Goal: Information Seeking & Learning: Learn about a topic

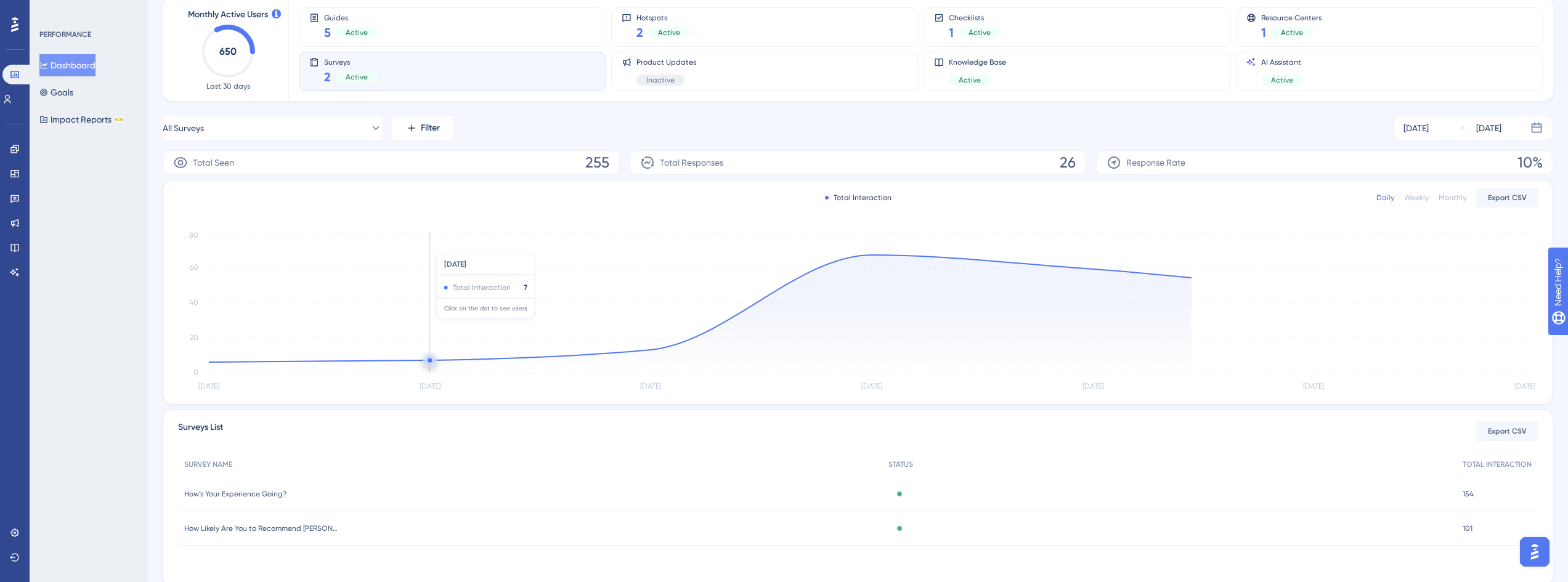
scroll to position [115, 0]
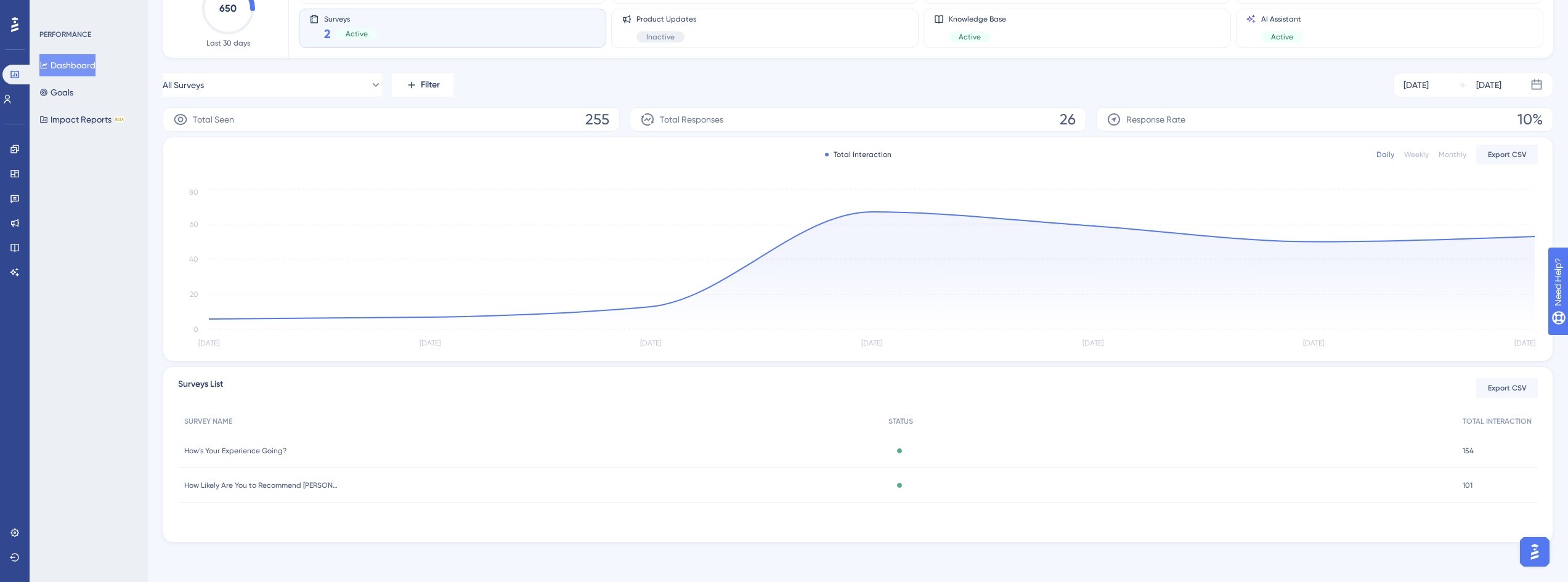
click at [260, 449] on span "How’s Your Experience Going?" at bounding box center [235, 450] width 102 height 10
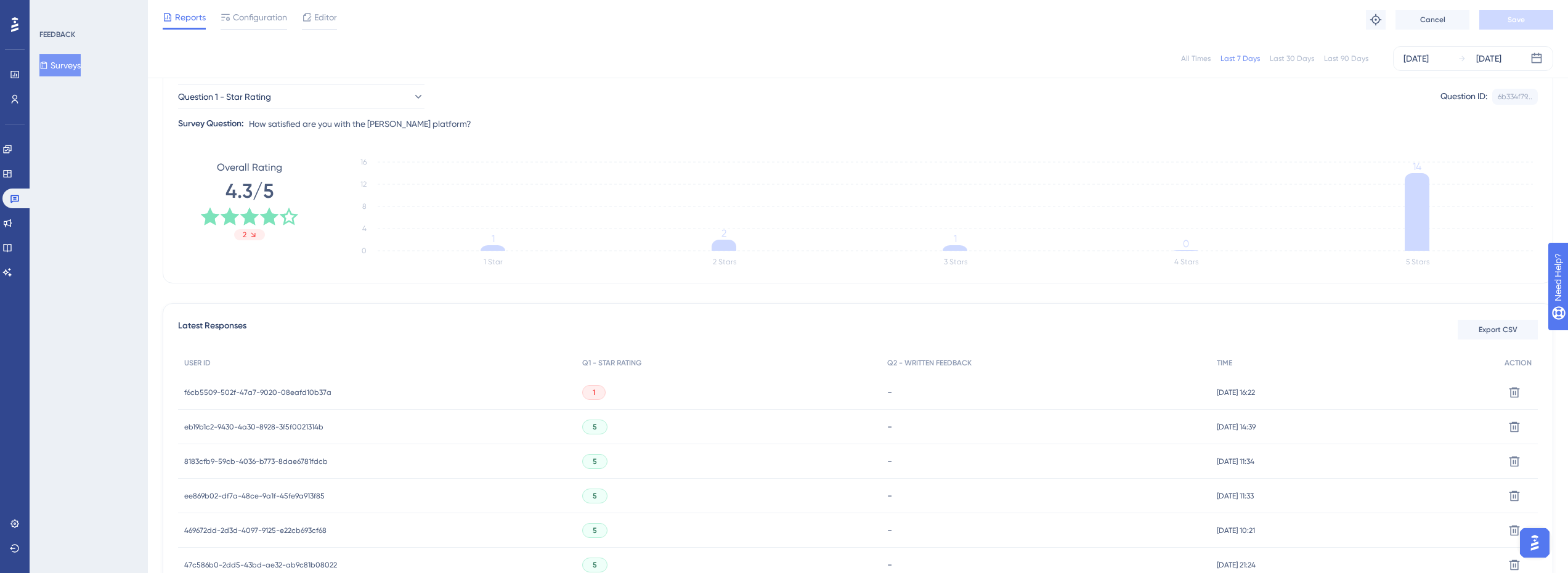
scroll to position [185, 0]
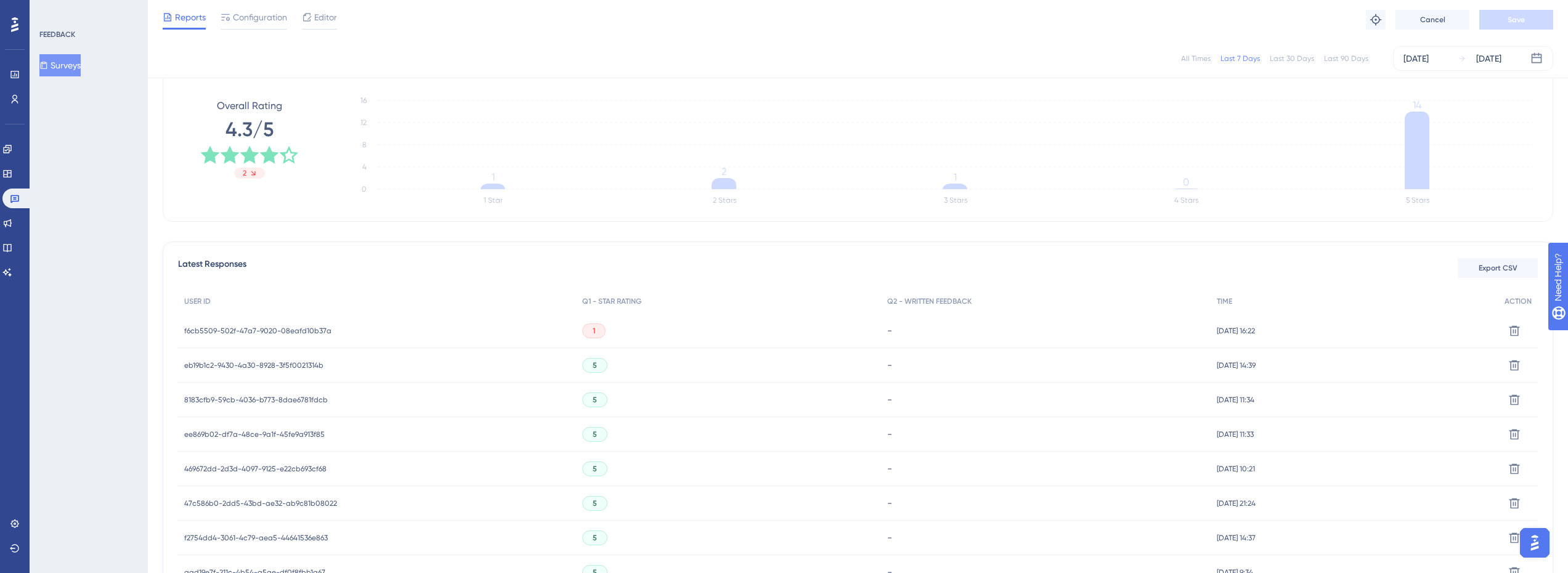
click at [322, 330] on span "f6cb5509-502f-47a7-9020-08eafd10b37a" at bounding box center [258, 331] width 147 height 10
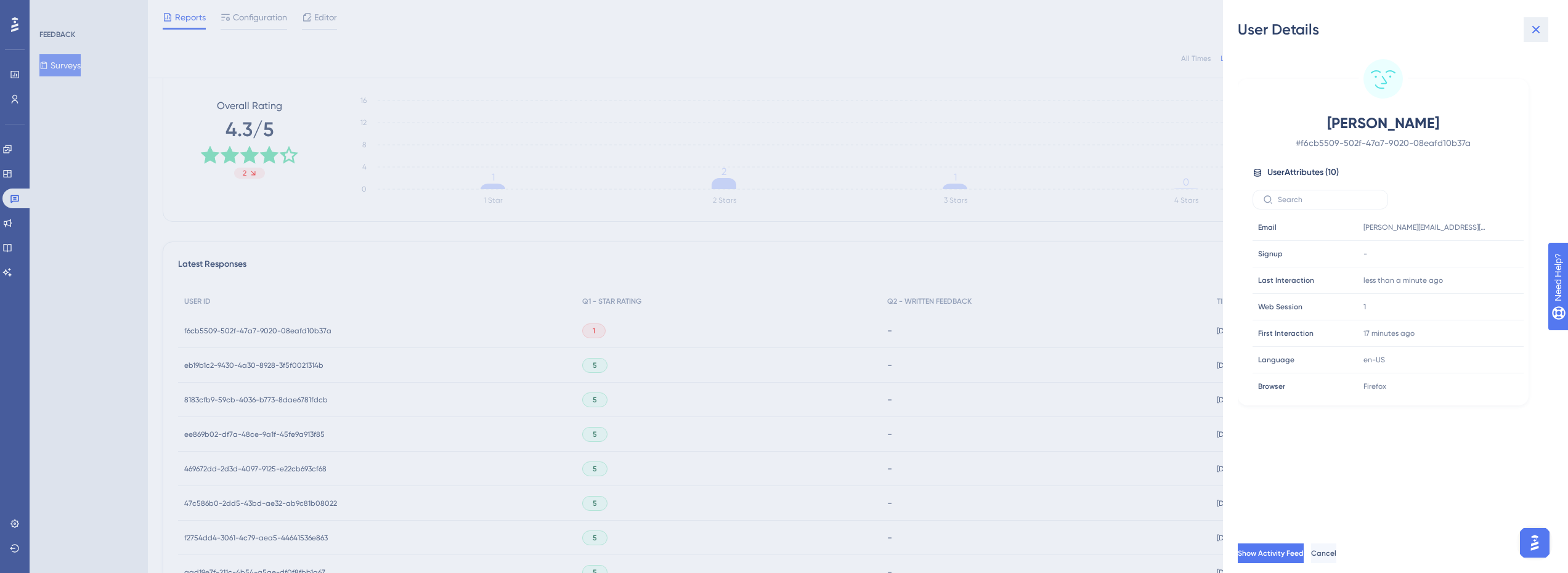
click at [1534, 33] on icon at bounding box center [1535, 29] width 15 height 15
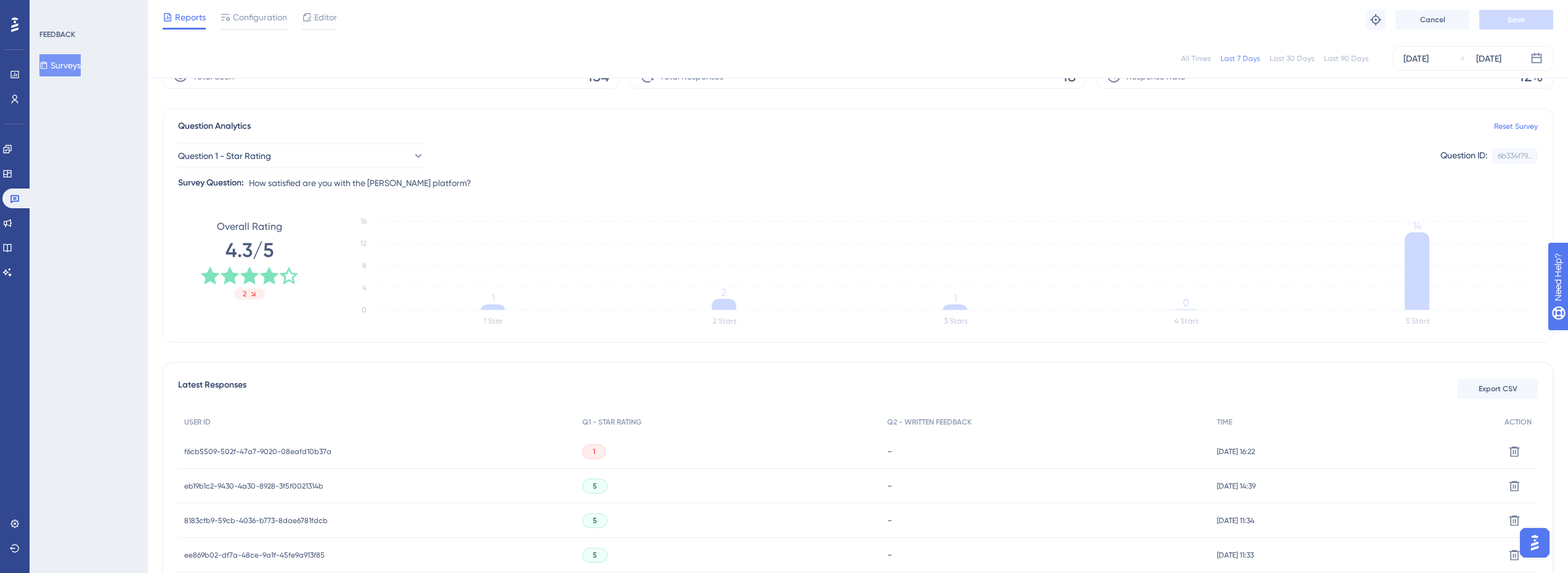
scroll to position [62, 0]
click at [10, 72] on icon at bounding box center [14, 74] width 10 height 10
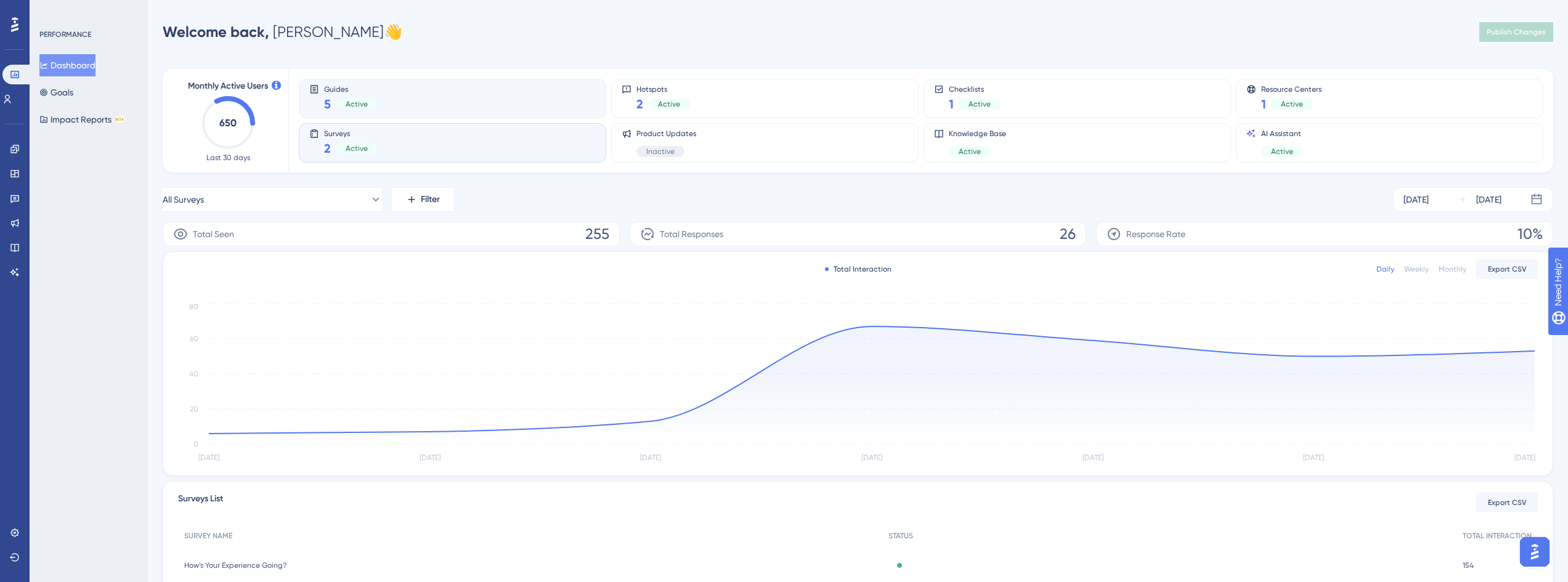
click at [468, 94] on div "Guides 5 Active" at bounding box center [452, 99] width 286 height 29
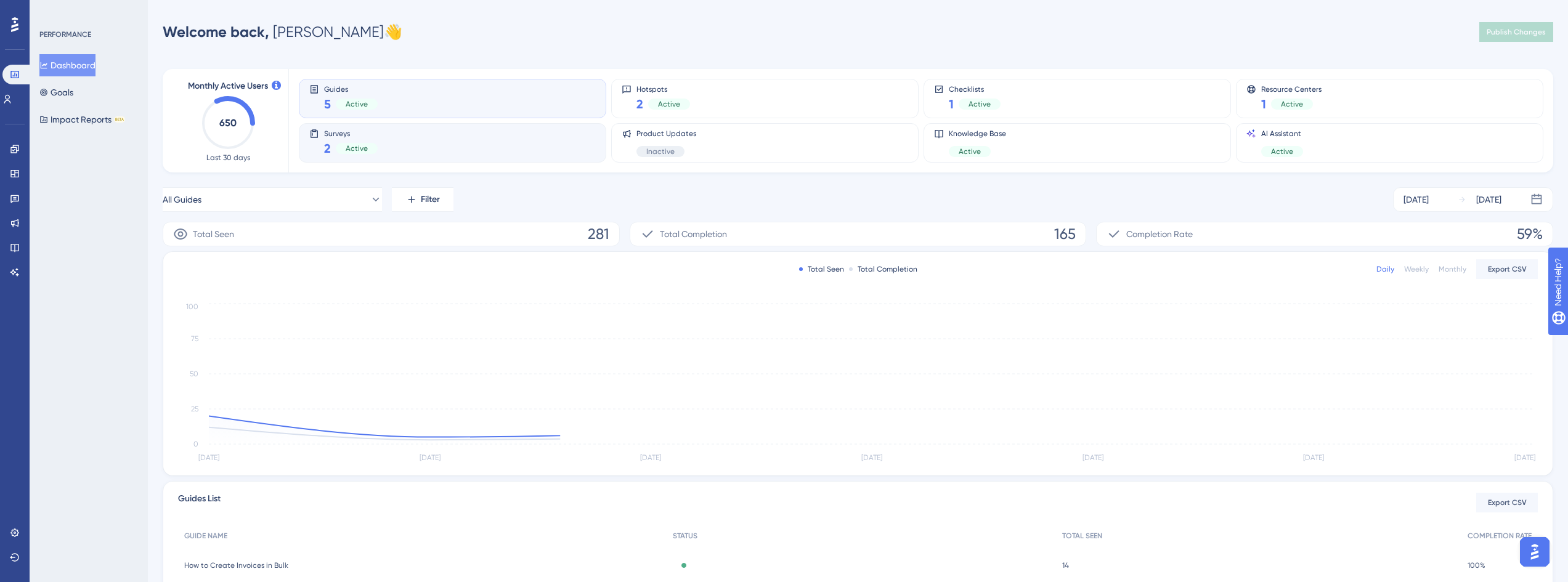
click at [488, 132] on div "Surveys 2 Active" at bounding box center [452, 143] width 286 height 29
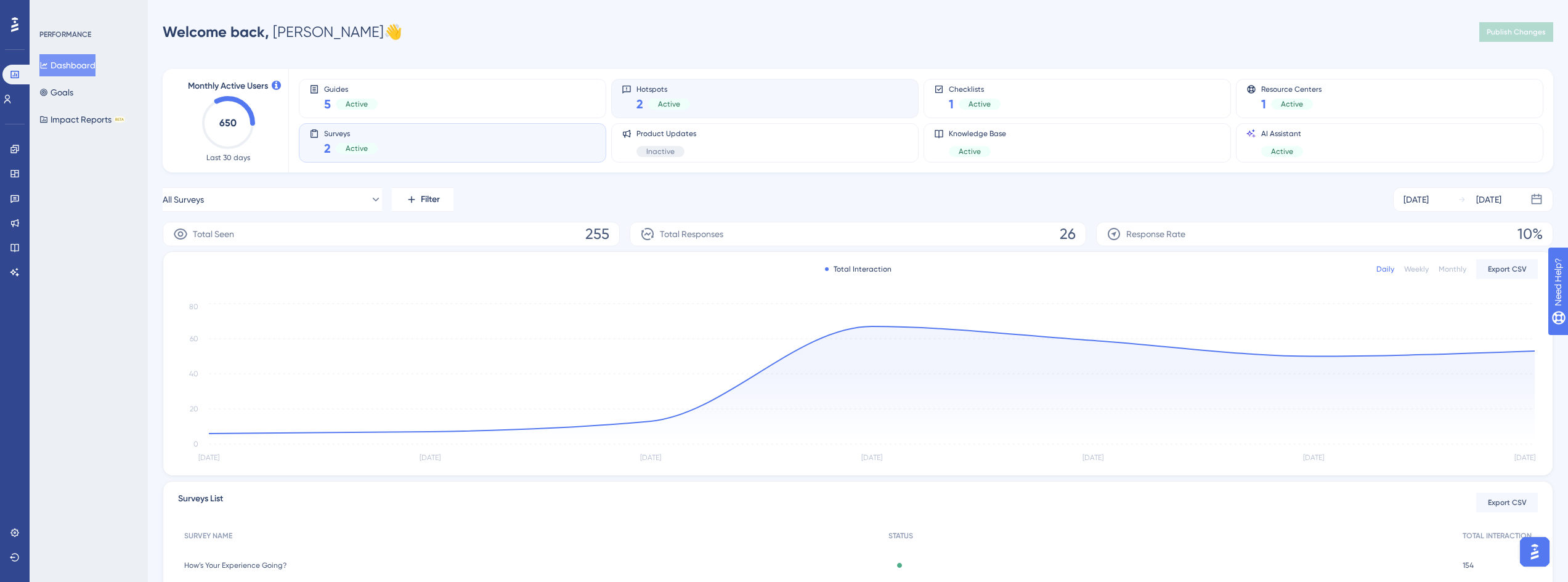
click at [787, 113] on div "Hotspots 2 Active" at bounding box center [765, 98] width 307 height 40
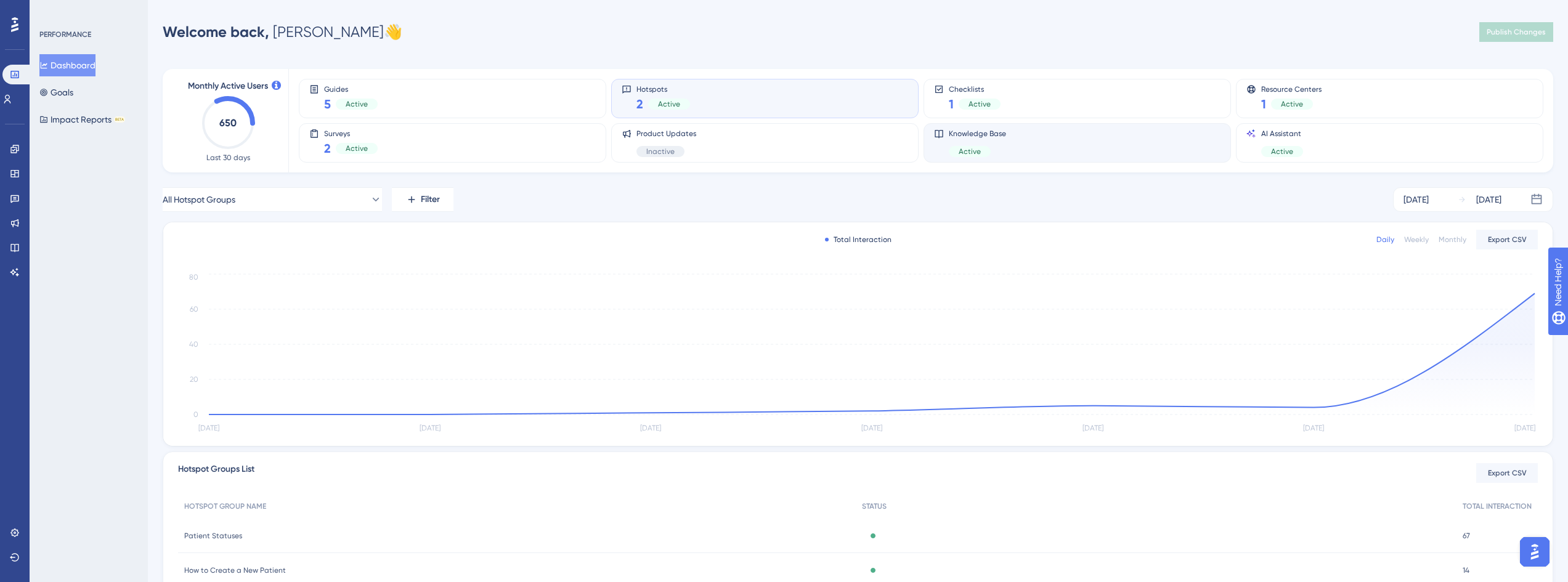
click at [1085, 150] on div "Knowledge Base Active" at bounding box center [1077, 143] width 286 height 29
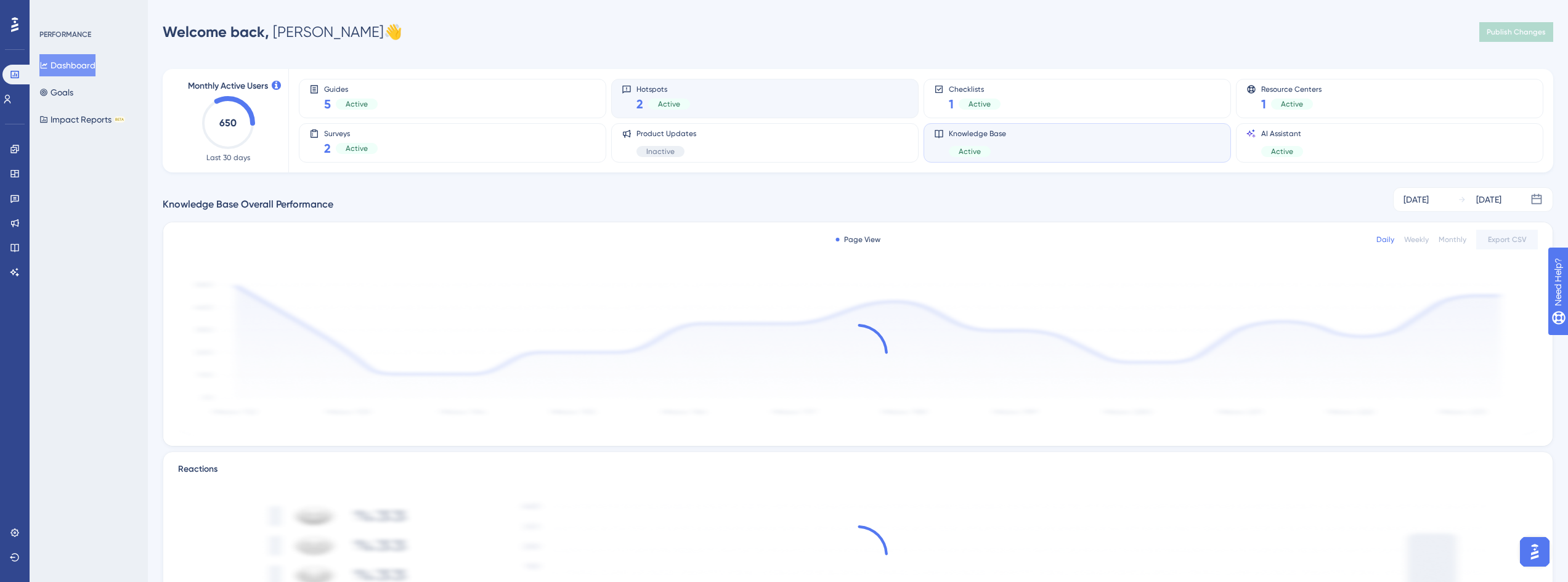
click at [822, 110] on div "Hotspots 2 Active" at bounding box center [765, 99] width 286 height 29
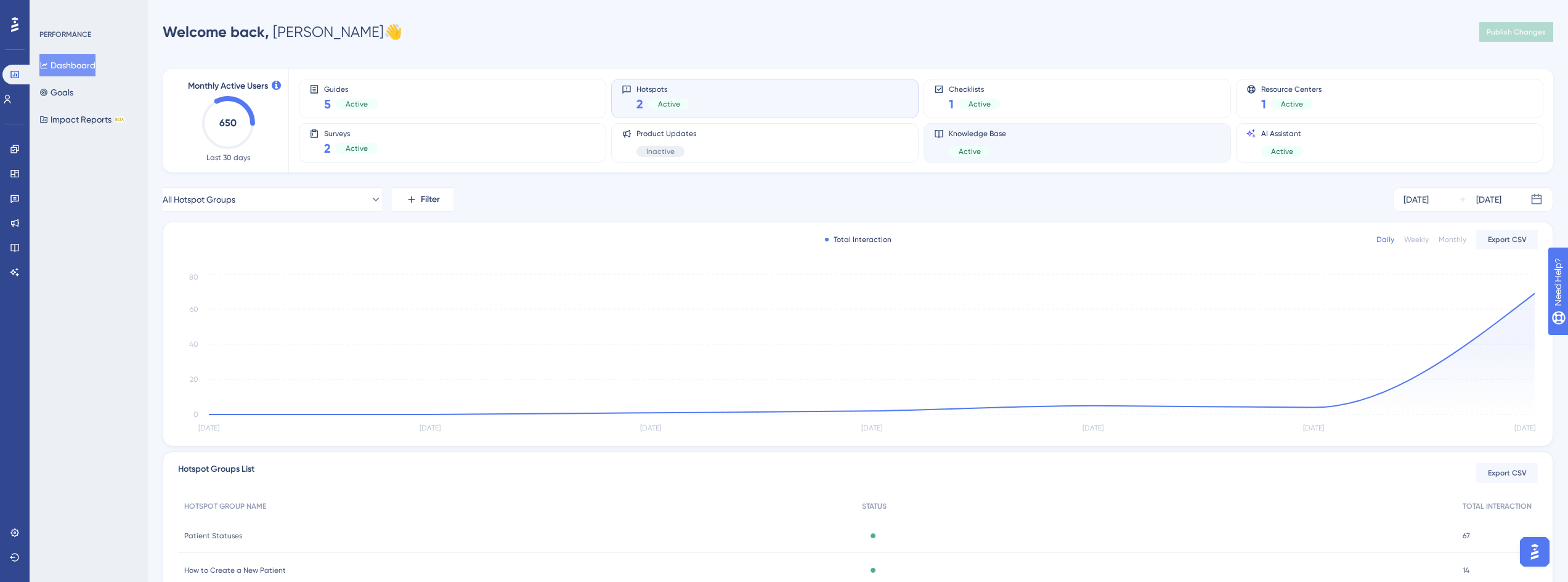
click at [1146, 151] on div "Knowledge Base Active" at bounding box center [1077, 143] width 286 height 29
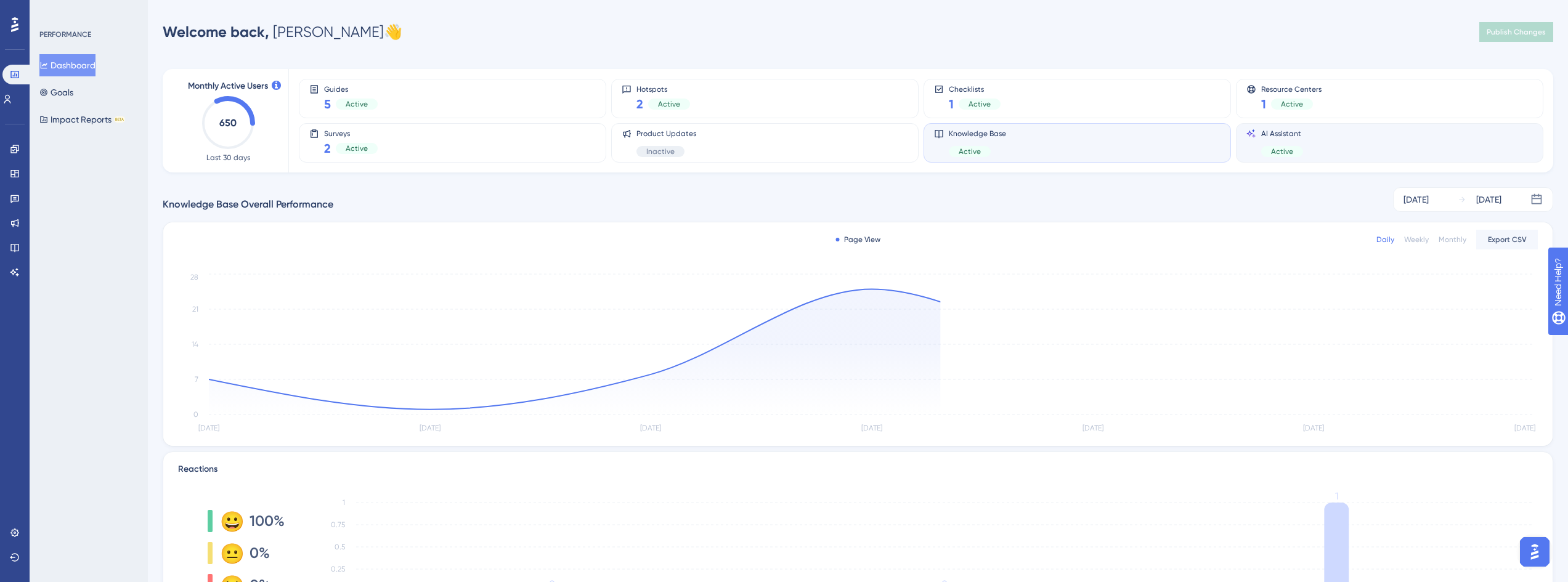
click at [1383, 152] on div "AI Assistant Active" at bounding box center [1390, 143] width 286 height 29
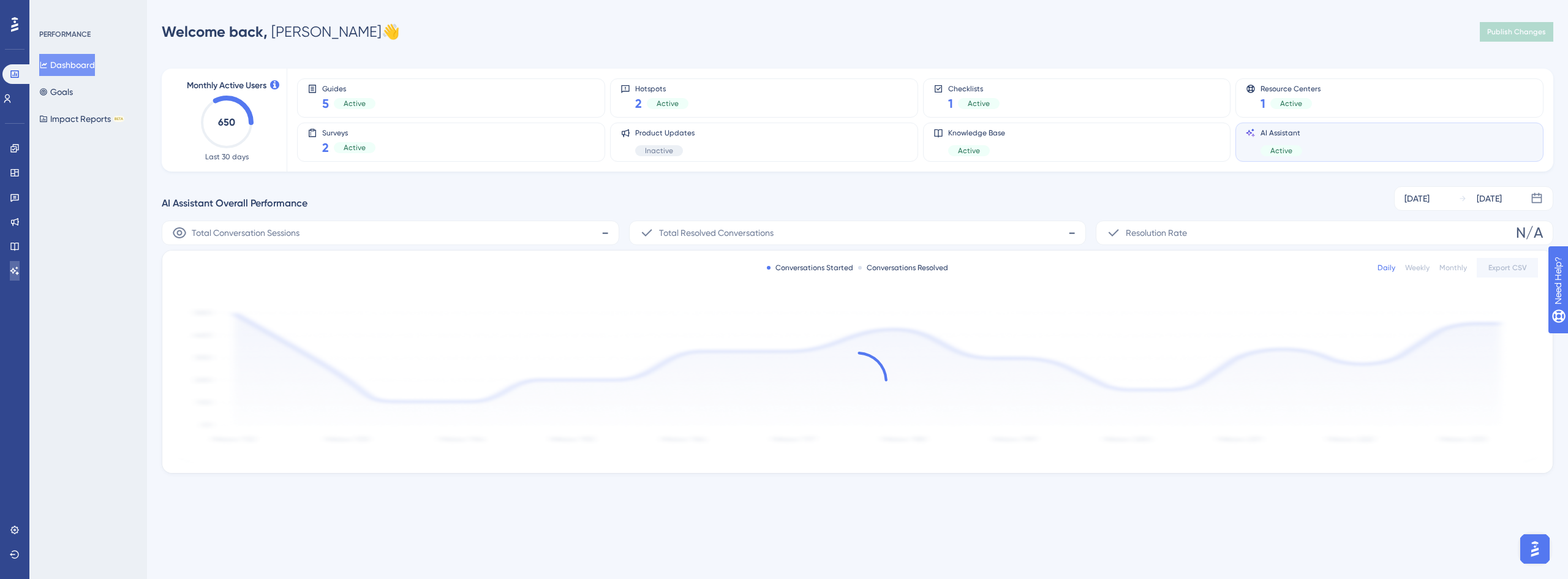
click at [10, 273] on link at bounding box center [14, 271] width 10 height 19
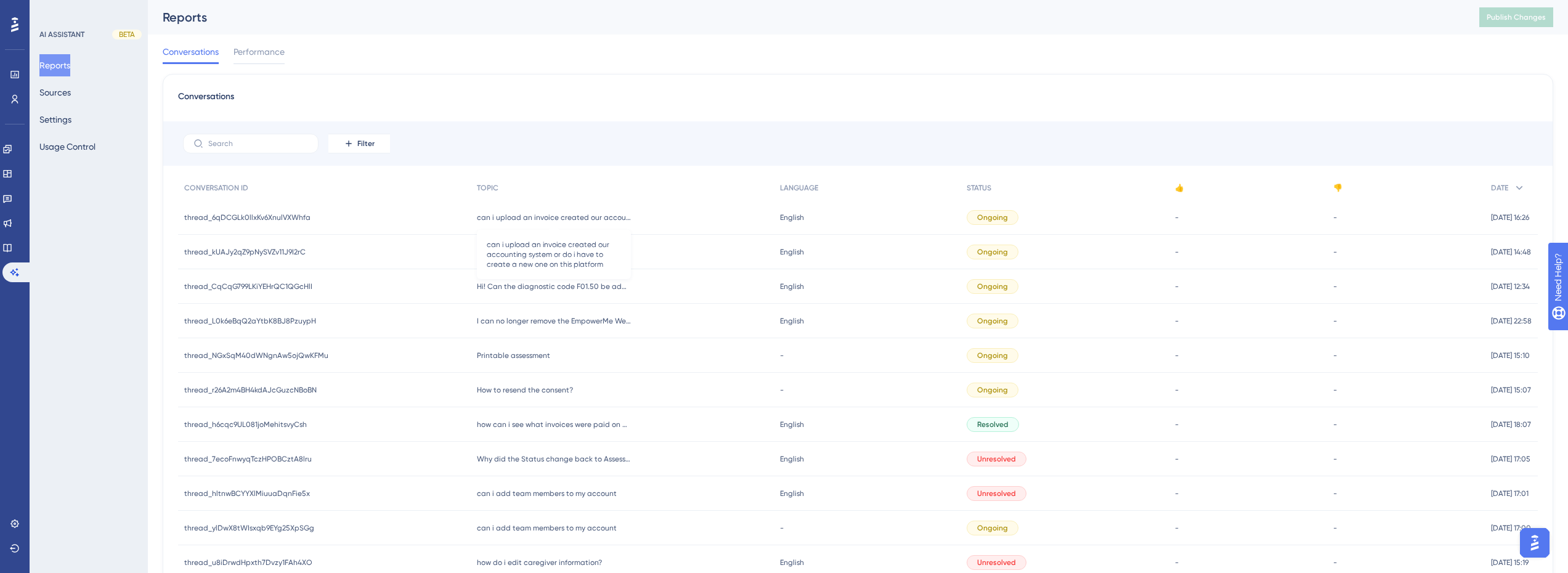
click at [560, 218] on span "can i upload an invoice created our accounting system or do i have to create a …" at bounding box center [554, 217] width 154 height 10
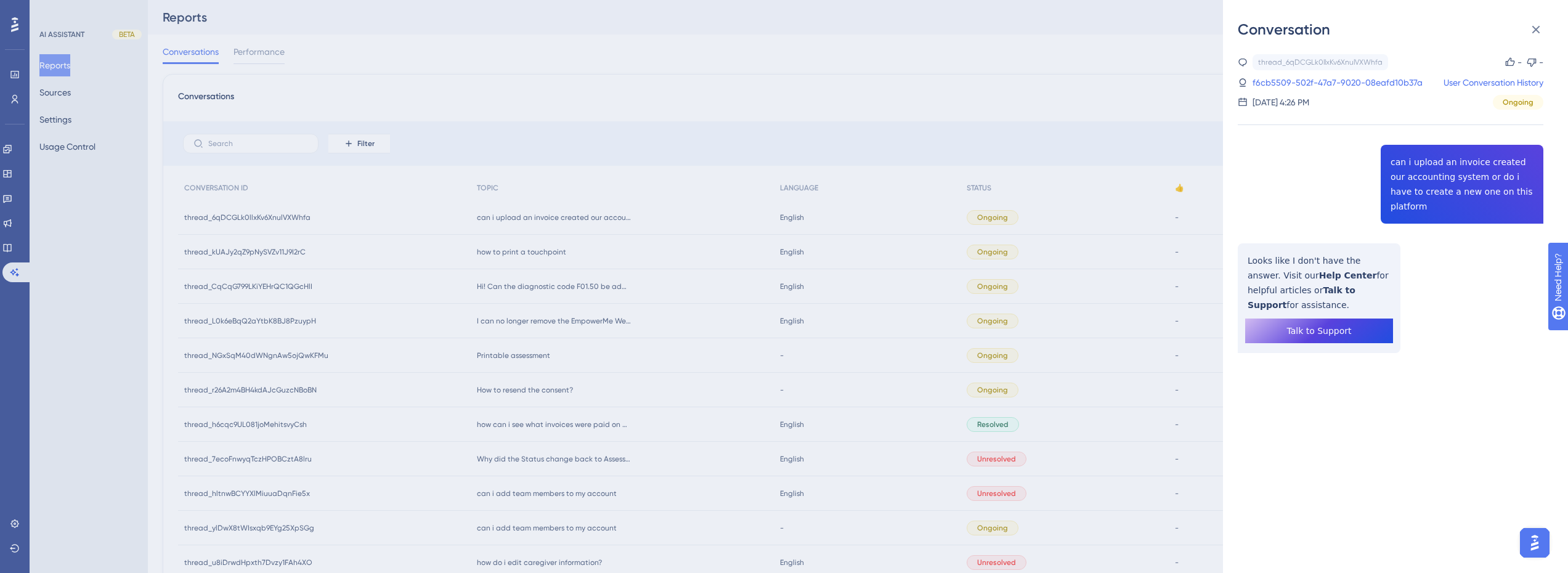
click at [17, 150] on div "Conversation thread_6qDCGLk0llxKv6XnulVXWhfa Copy - - f6cb5509-502f-47a7-9020-0…" at bounding box center [784, 286] width 1568 height 573
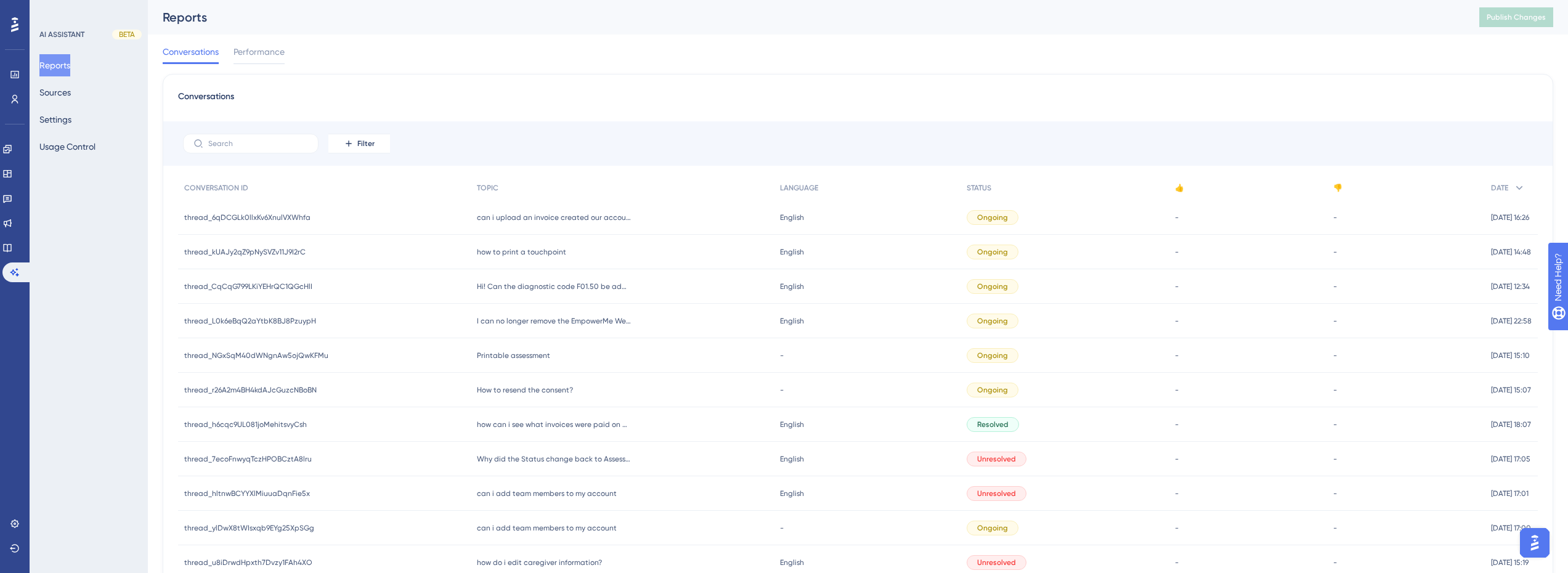
click at [148, 64] on div "Performance Users Engagement Widgets Feedback Product Updates Knowledge Base AI…" at bounding box center [857, 482] width 1420 height 965
click at [12, 182] on link at bounding box center [7, 174] width 10 height 20
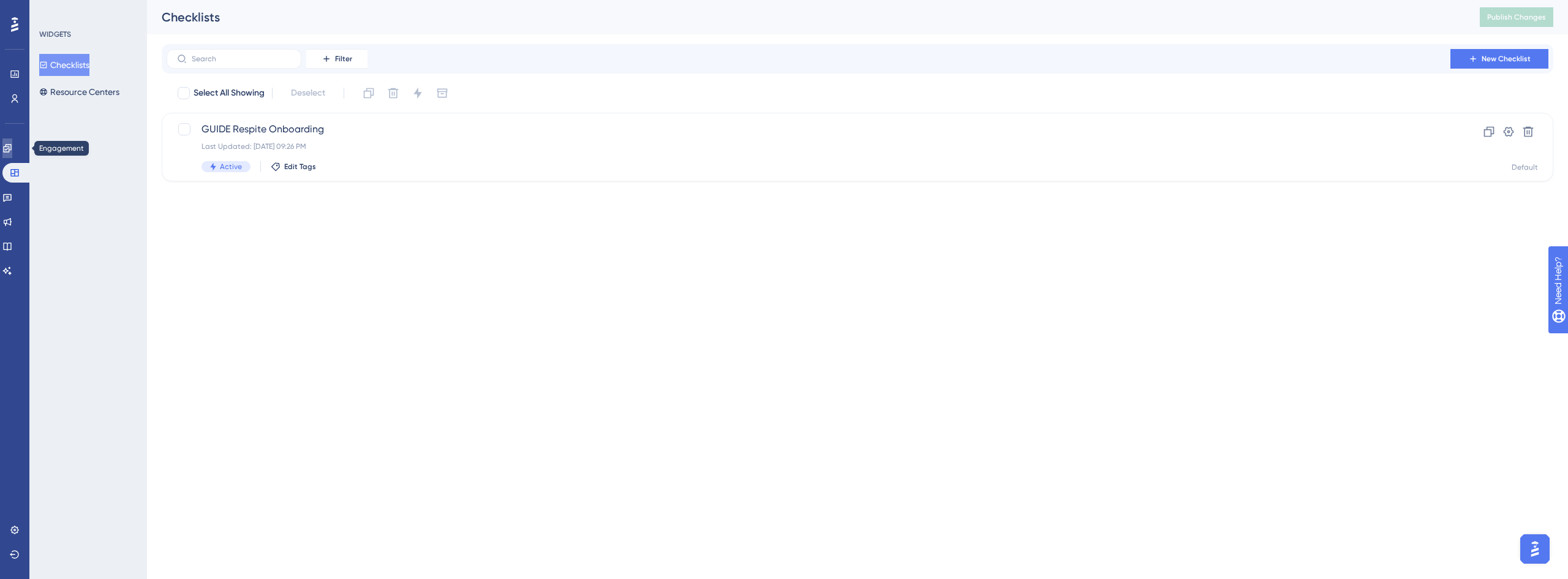
click at [12, 153] on link at bounding box center [7, 148] width 10 height 19
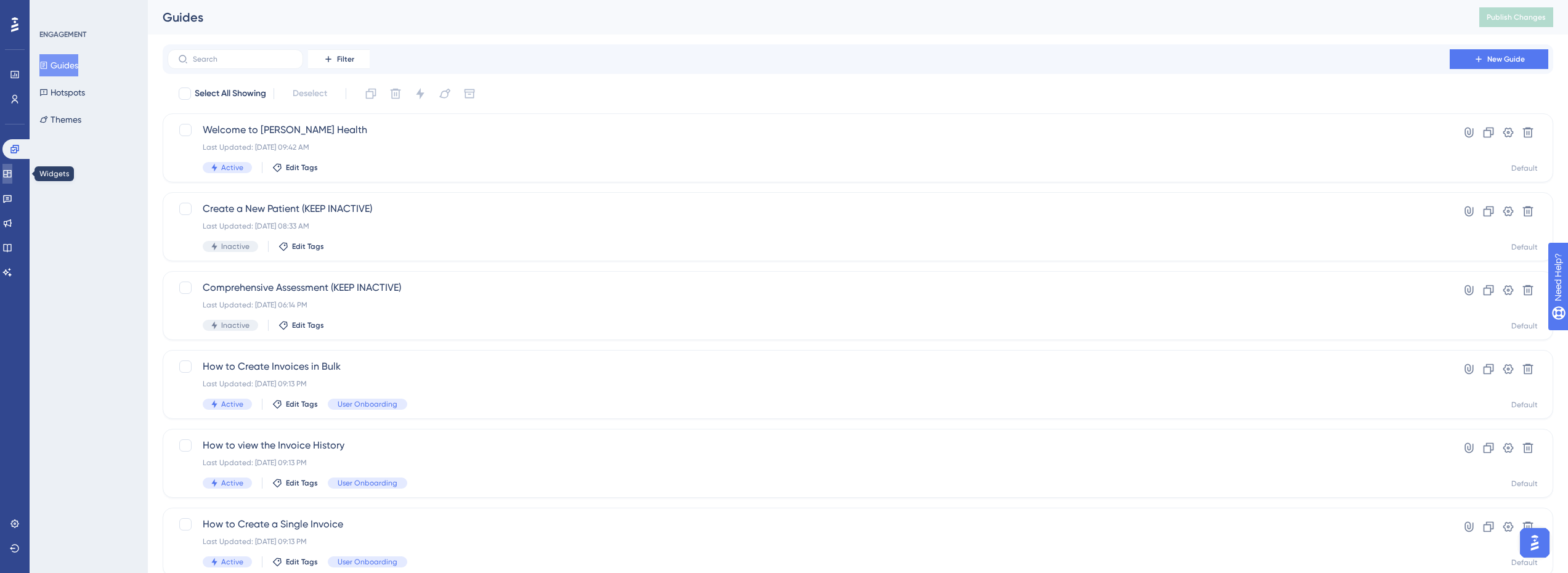
click at [12, 178] on icon at bounding box center [7, 173] width 10 height 10
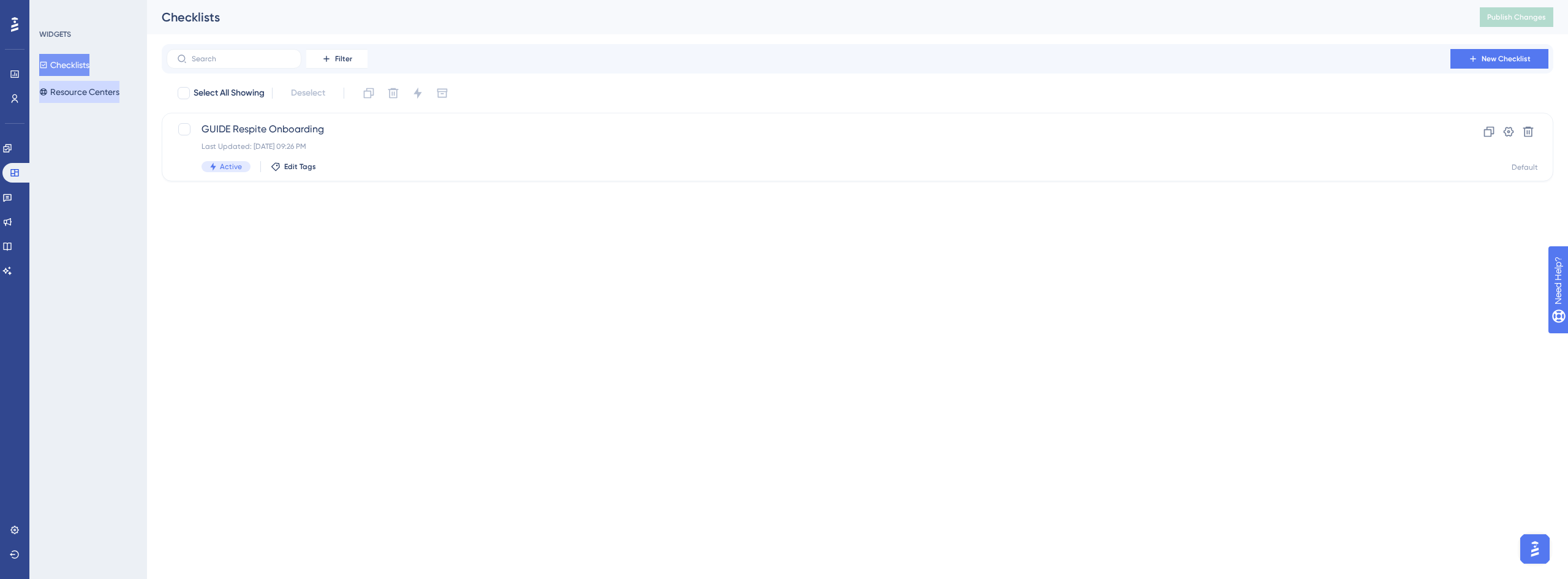
click at [82, 98] on button "Resource Centers" at bounding box center [80, 92] width 80 height 22
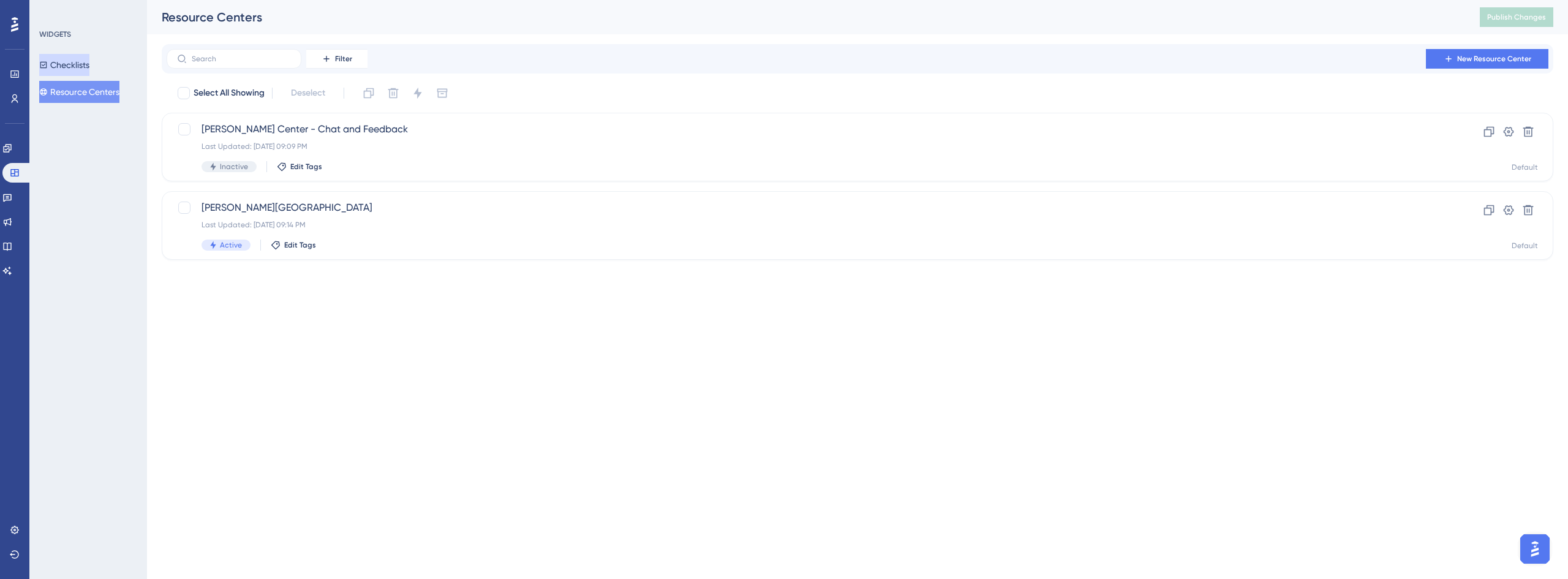
click at [89, 67] on button "Checklists" at bounding box center [65, 65] width 50 height 22
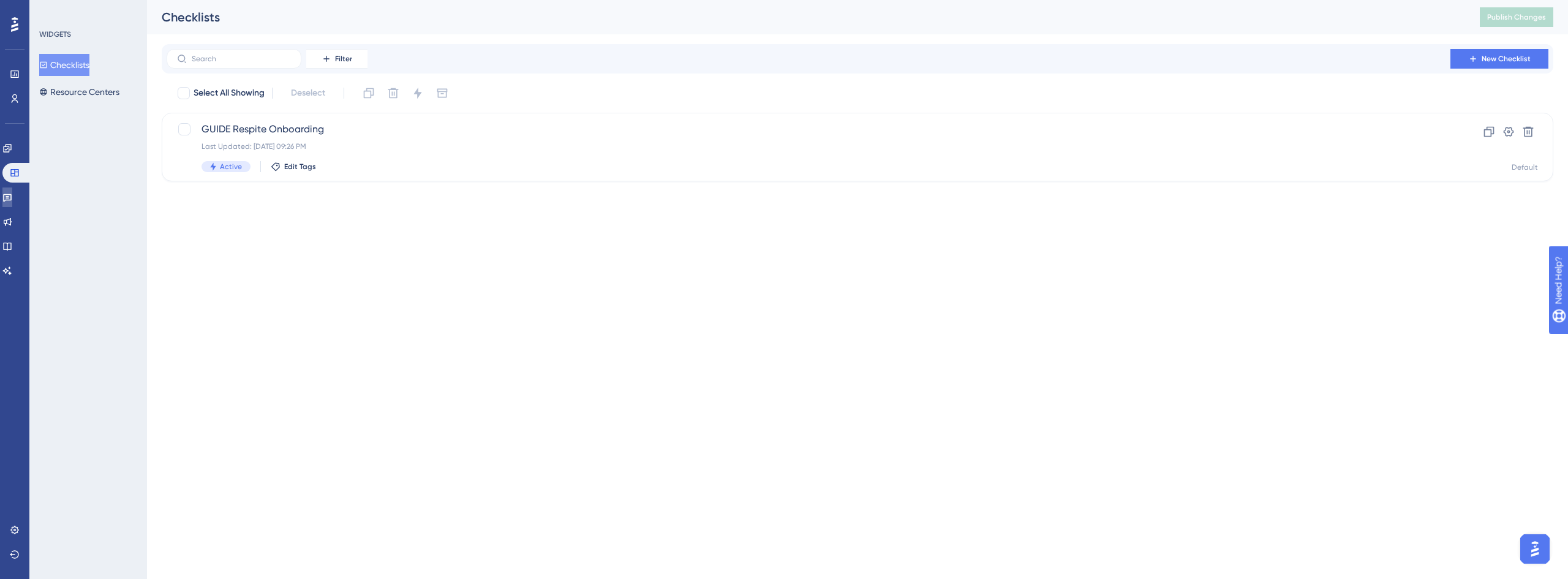
click at [12, 196] on link at bounding box center [7, 198] width 10 height 19
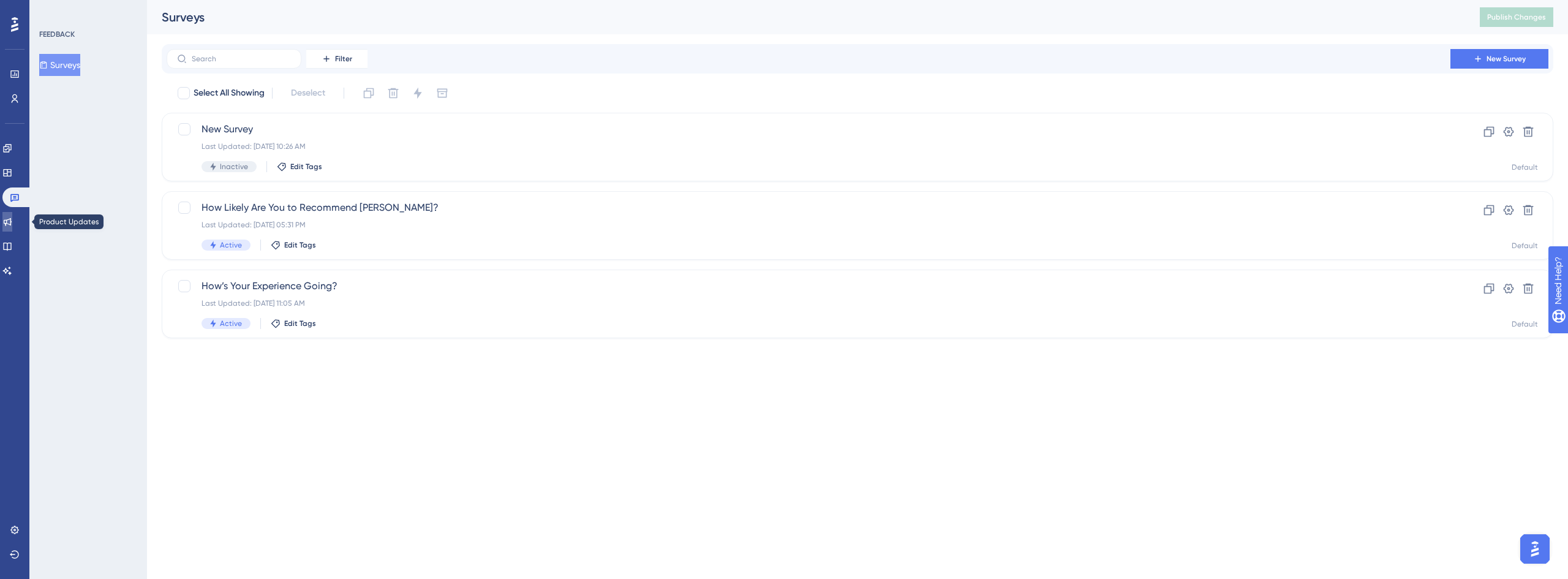
click at [12, 220] on icon at bounding box center [7, 221] width 10 height 10
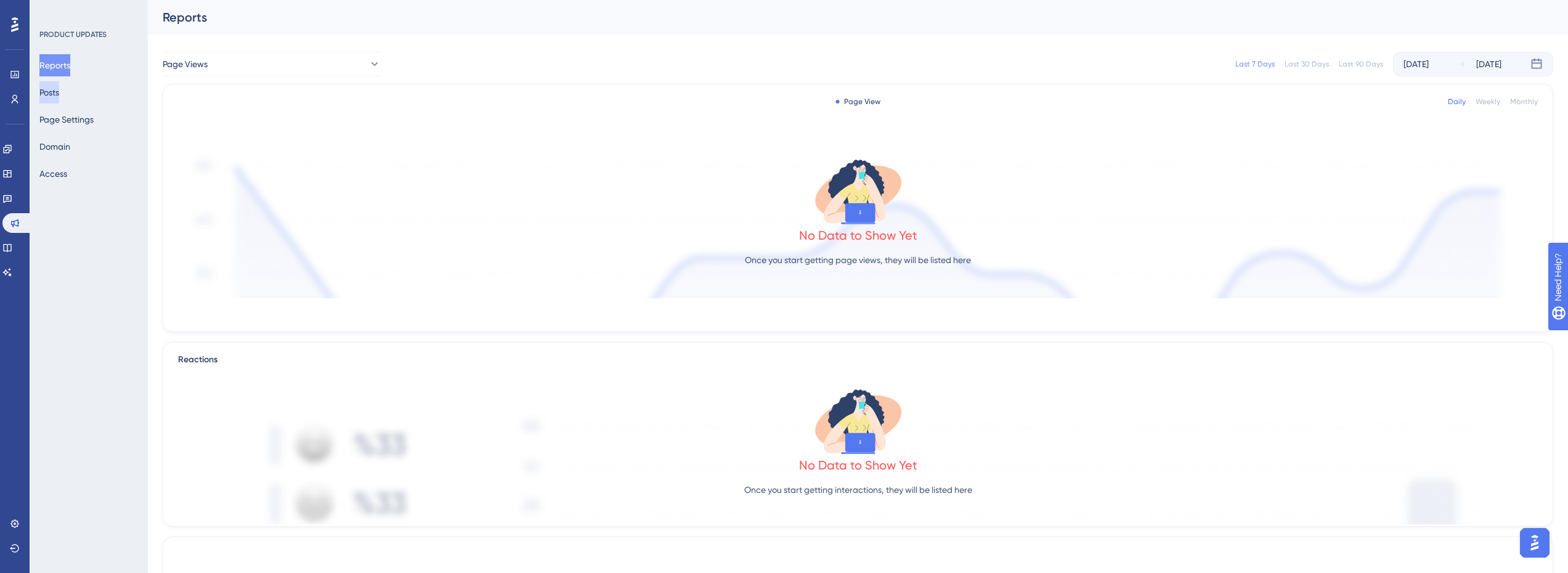
click at [59, 92] on button "Posts" at bounding box center [49, 92] width 20 height 22
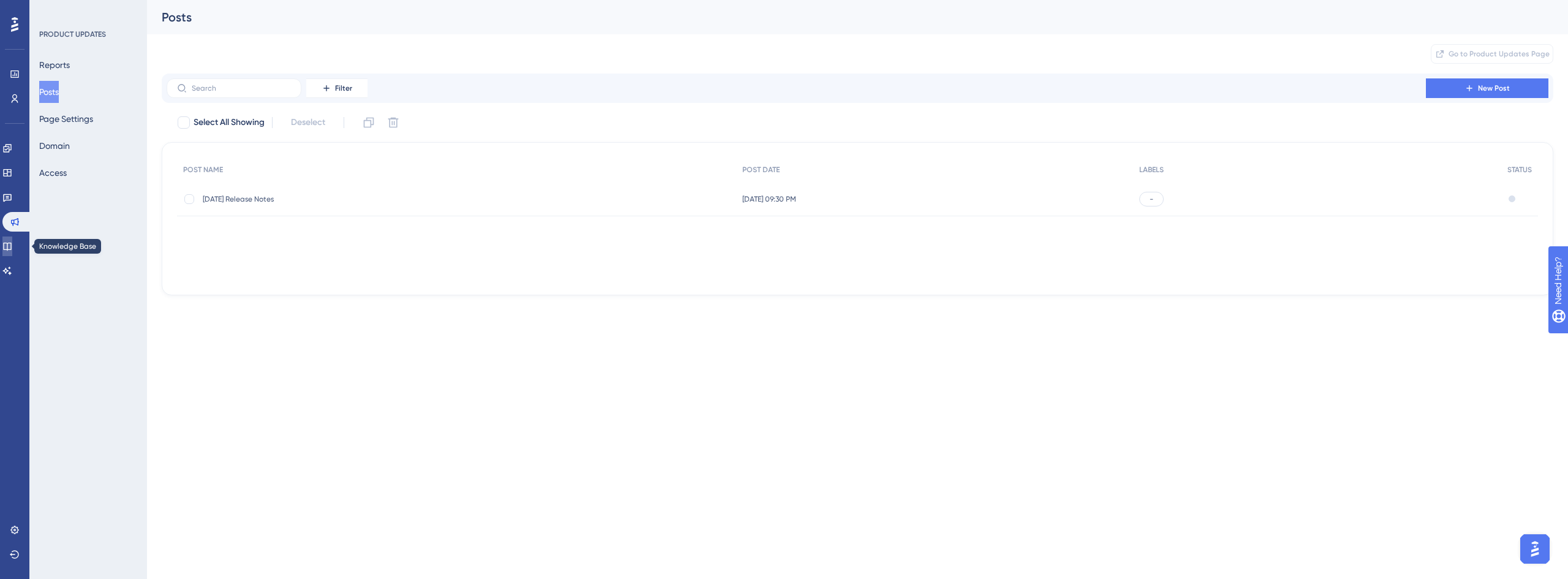
click at [12, 251] on icon at bounding box center [7, 246] width 10 height 10
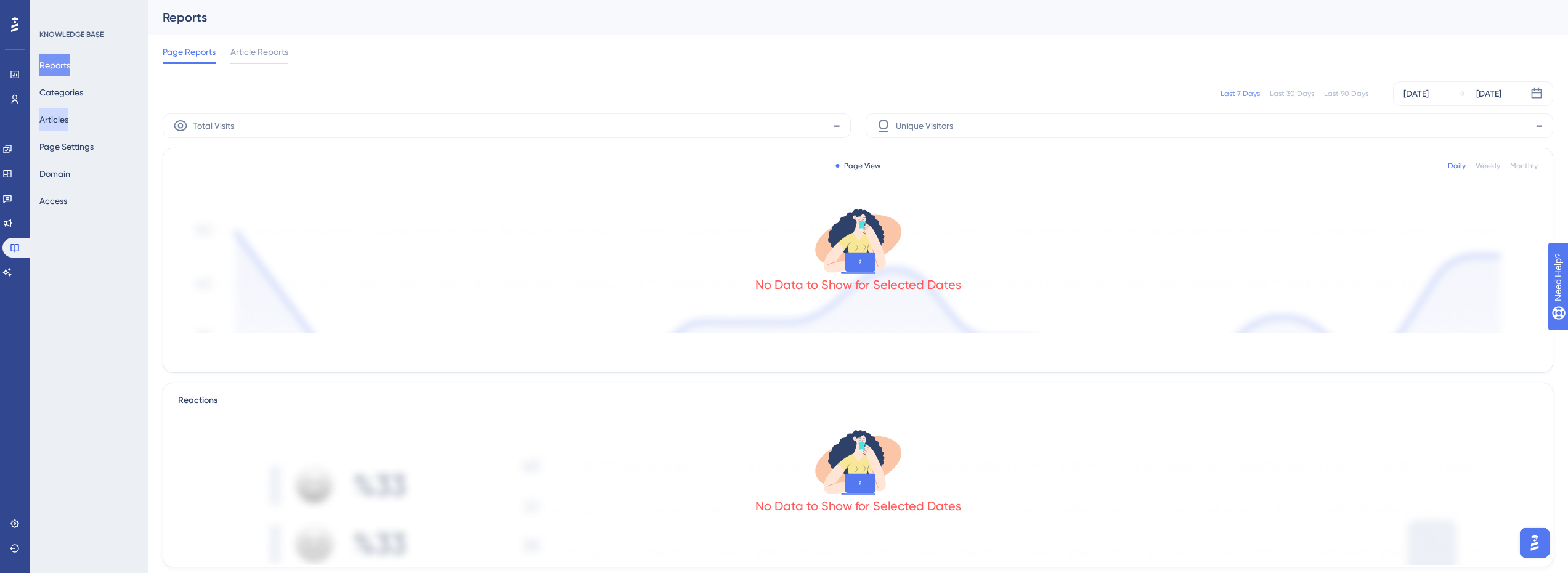
click at [66, 119] on button "Articles" at bounding box center [54, 120] width 29 height 22
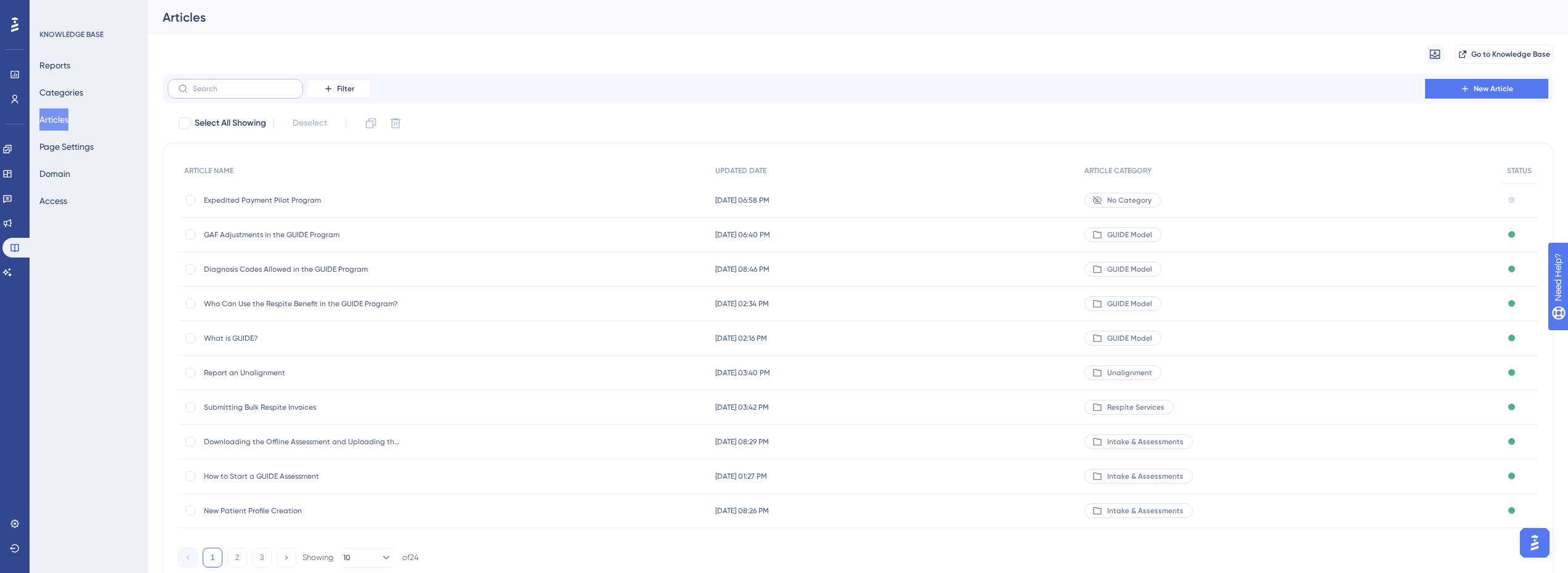
click at [244, 94] on label at bounding box center [235, 89] width 135 height 20
click at [244, 93] on input "text" at bounding box center [242, 89] width 100 height 8
type input "r"
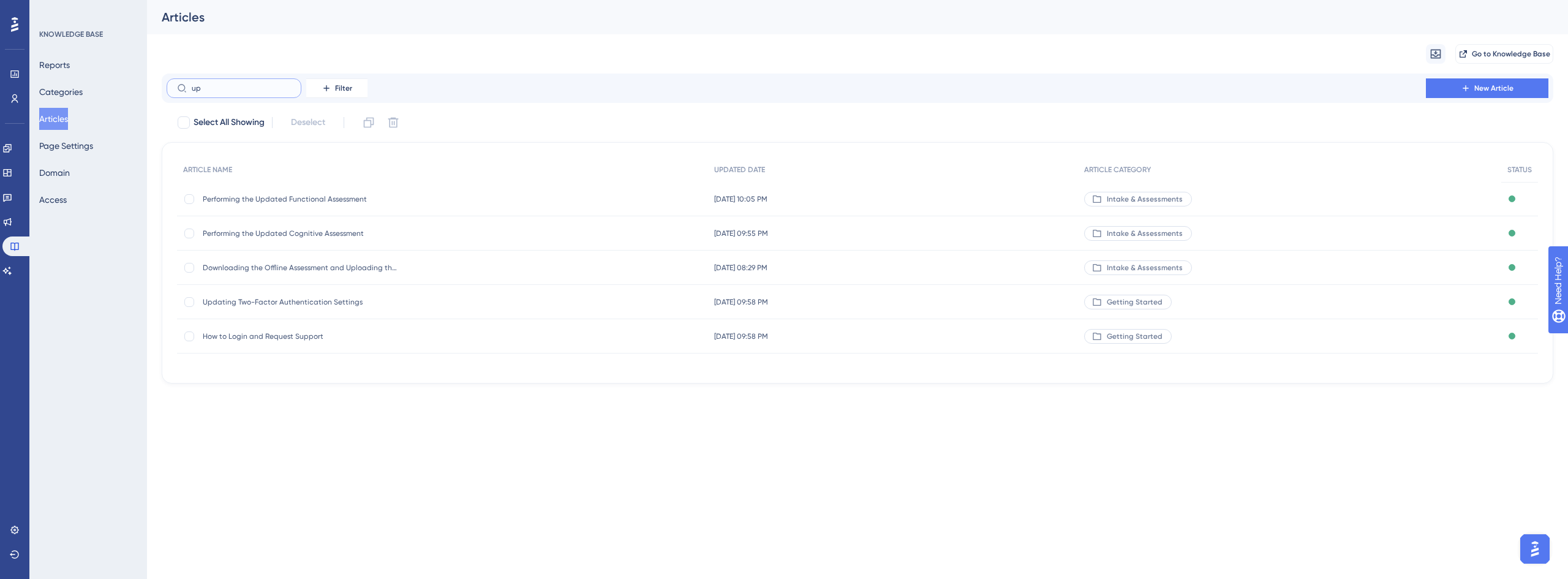
type input "u"
type input "respite"
click at [185, 271] on div at bounding box center [189, 267] width 10 height 10
checkbox input "true"
click at [259, 267] on span "Submitting Bulk Respite Invoices" at bounding box center [300, 267] width 196 height 10
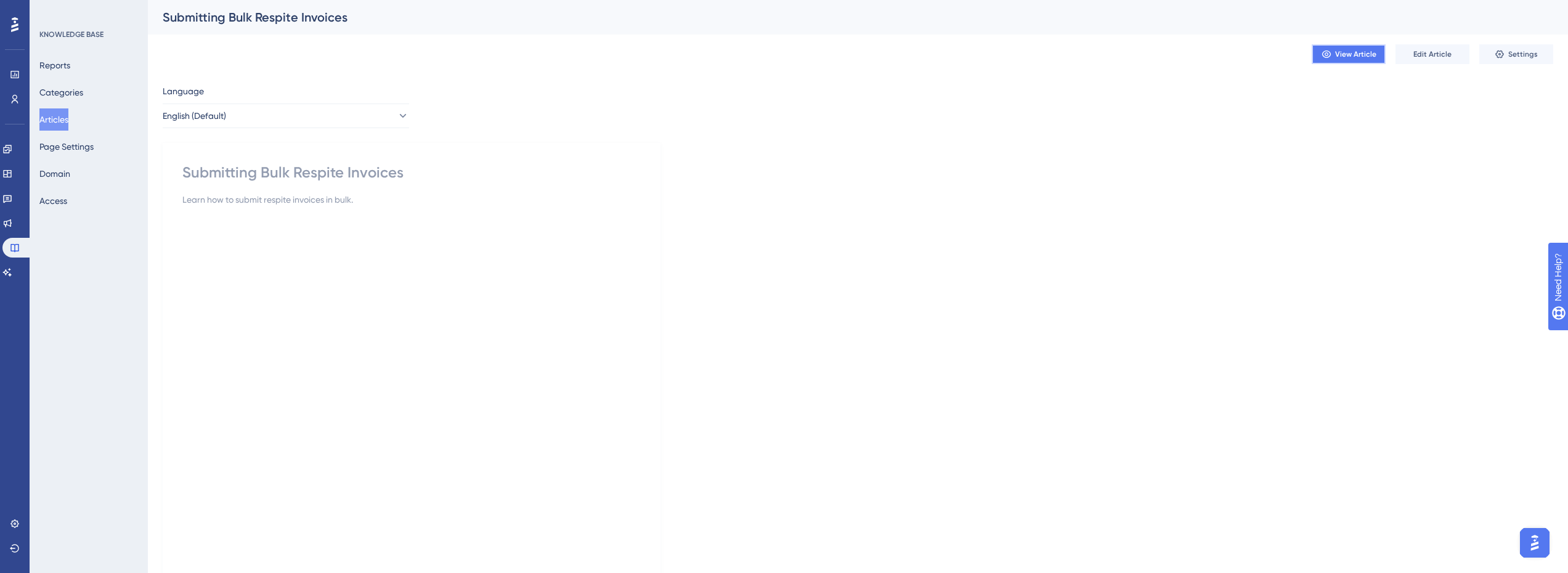
click at [1359, 58] on span "View Article" at bounding box center [1355, 54] width 41 height 10
click at [13, 75] on icon at bounding box center [14, 74] width 8 height 7
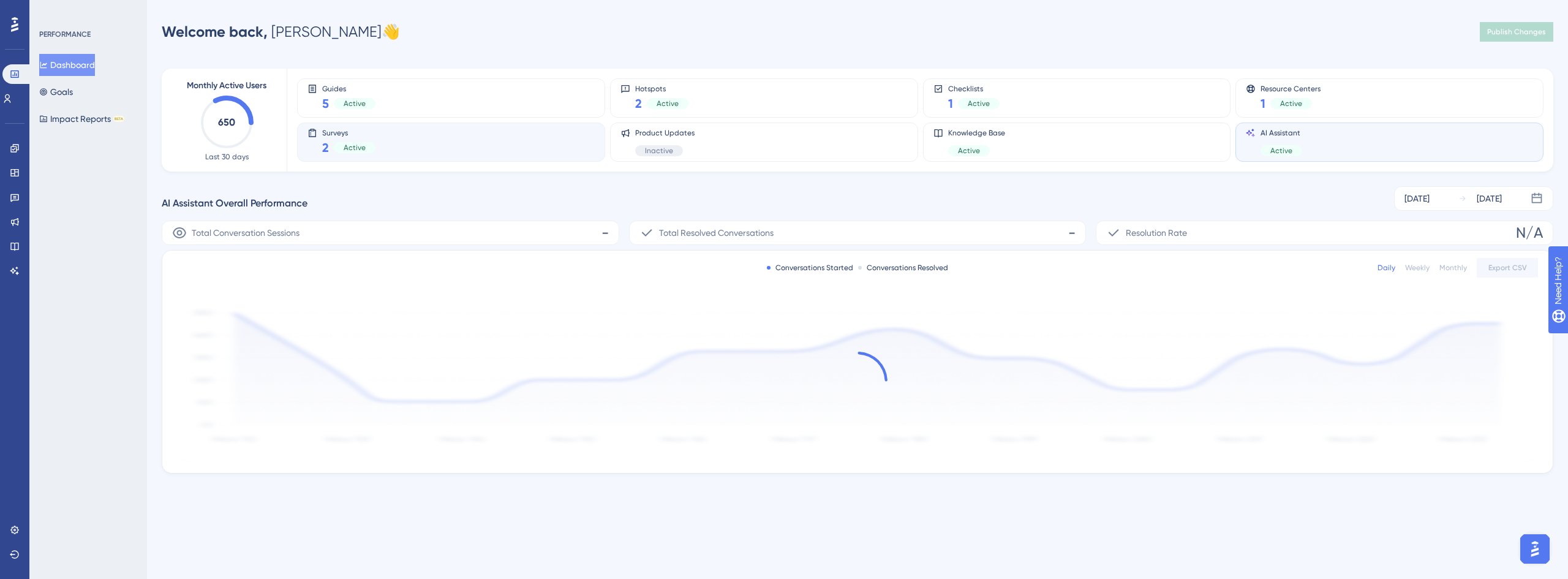
click at [375, 153] on div "Surveys 2 Active" at bounding box center [451, 142] width 287 height 28
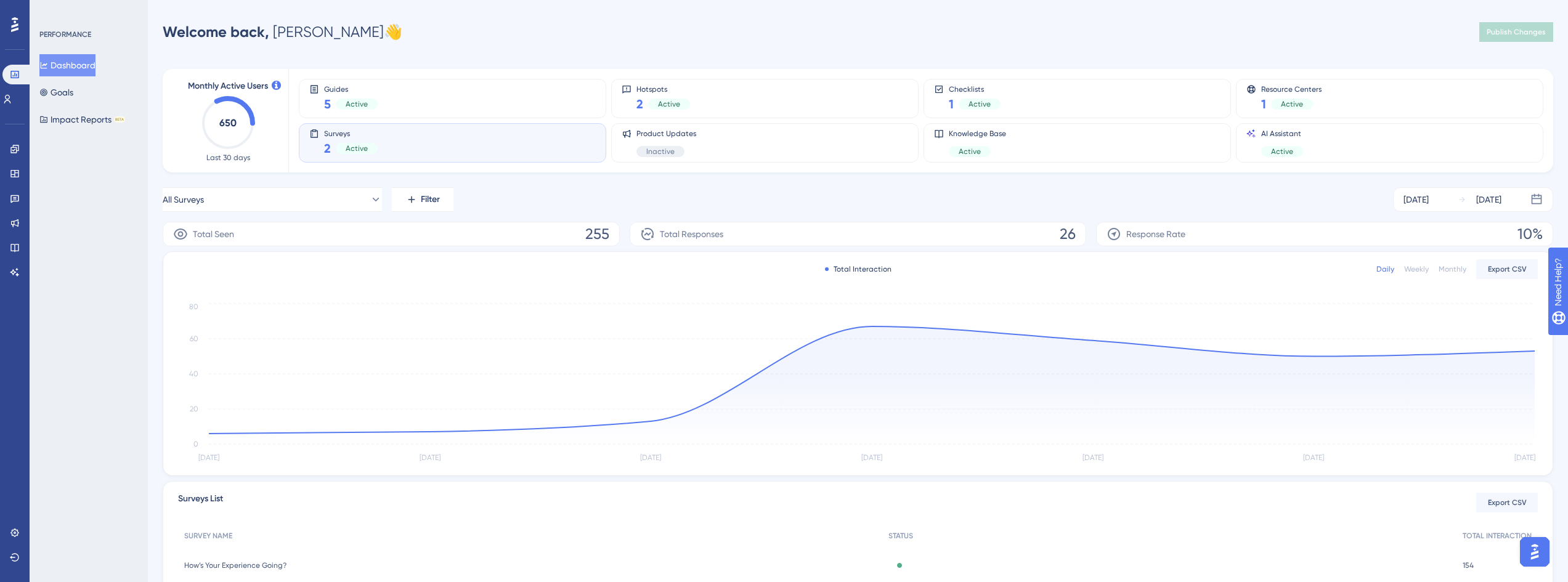
click at [234, 569] on span "How’s Your Experience Going?" at bounding box center [235, 565] width 102 height 10
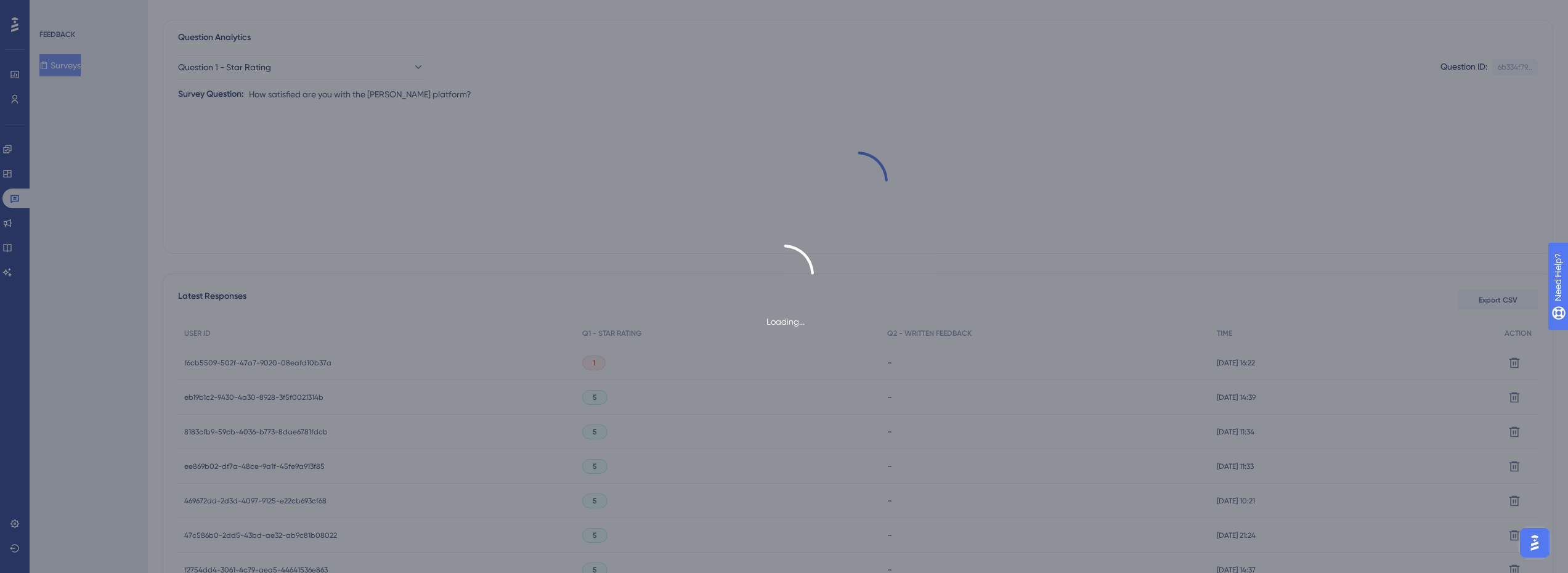
scroll to position [185, 0]
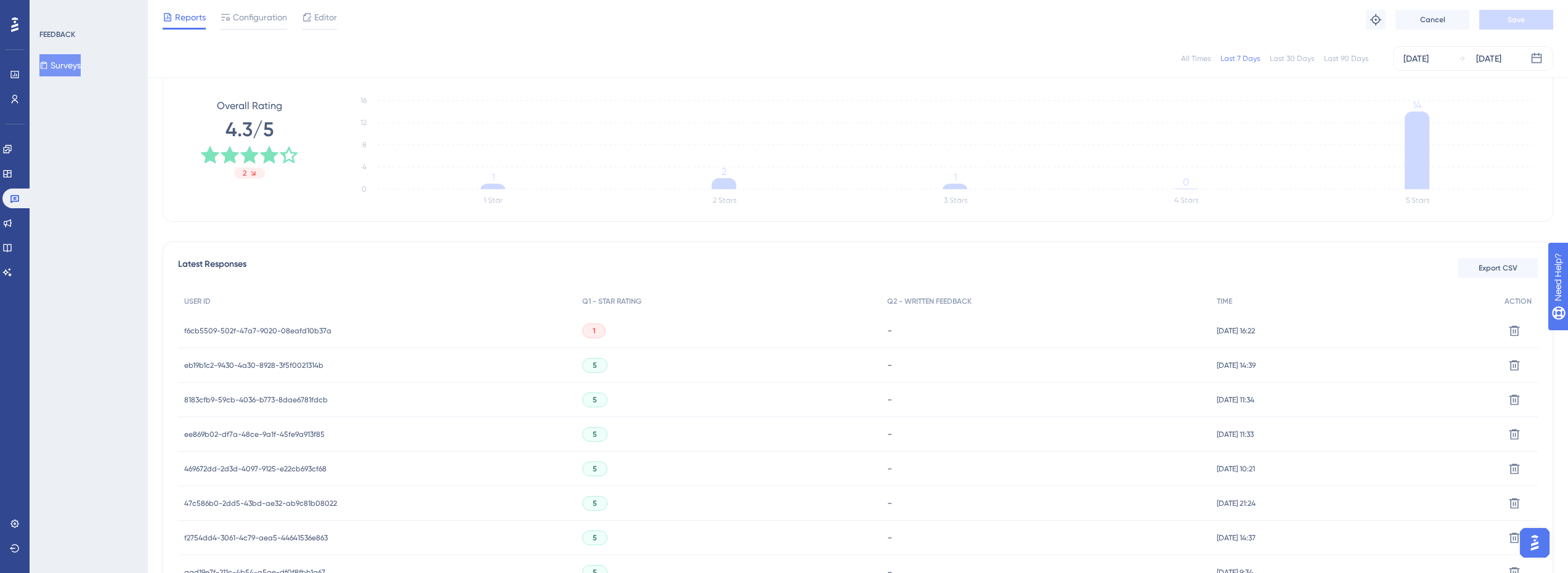
click at [320, 331] on span "f6cb5509-502f-47a7-9020-08eafd10b37a" at bounding box center [258, 331] width 147 height 10
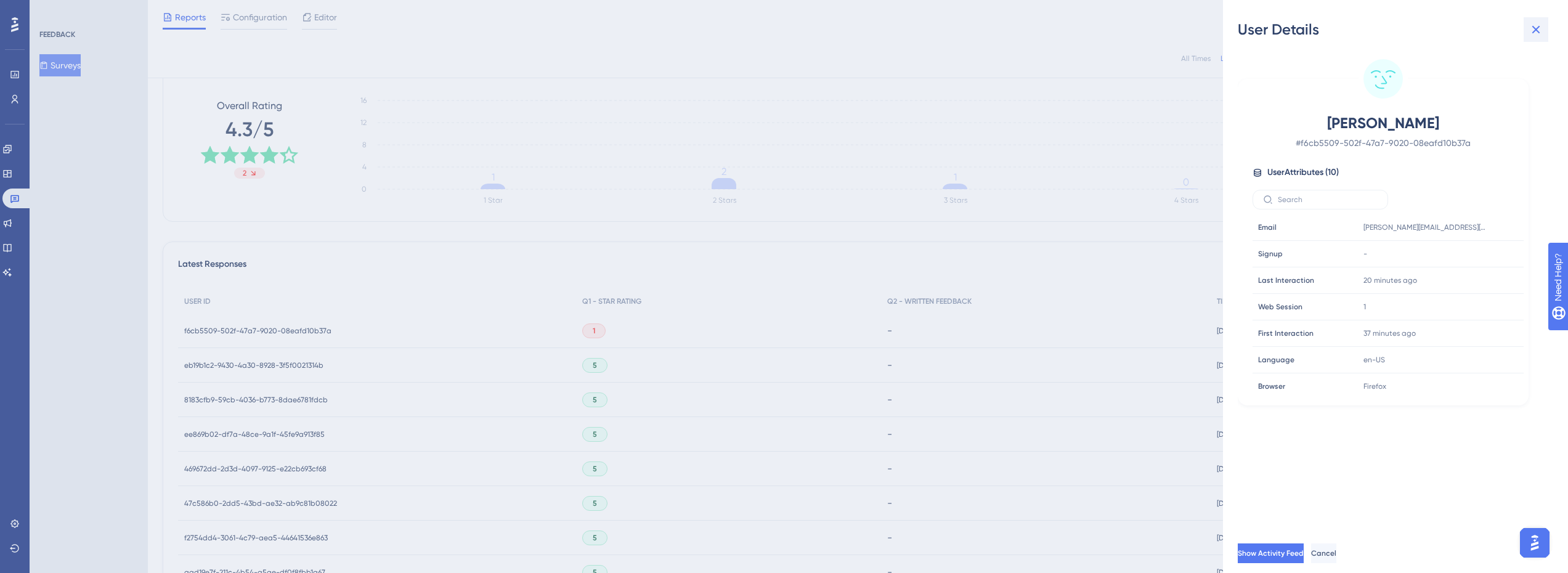
click at [1541, 32] on icon at bounding box center [1535, 29] width 15 height 15
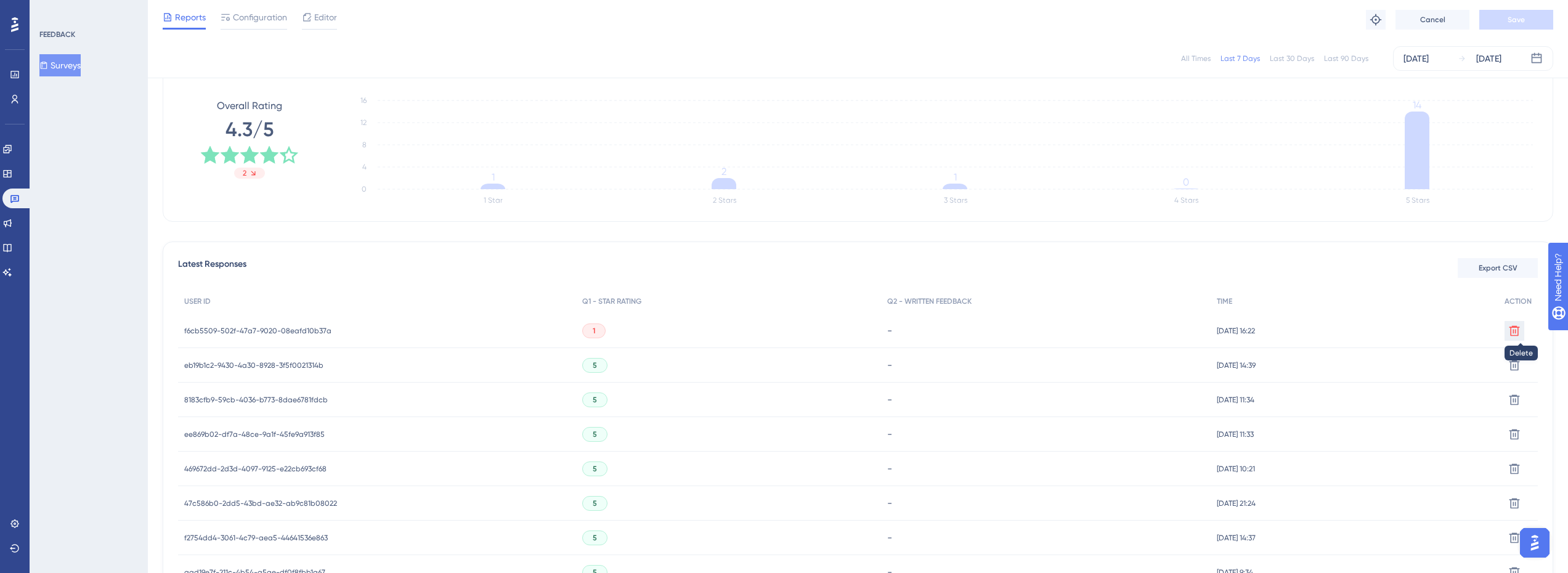
click at [1519, 334] on icon at bounding box center [1515, 331] width 10 height 10
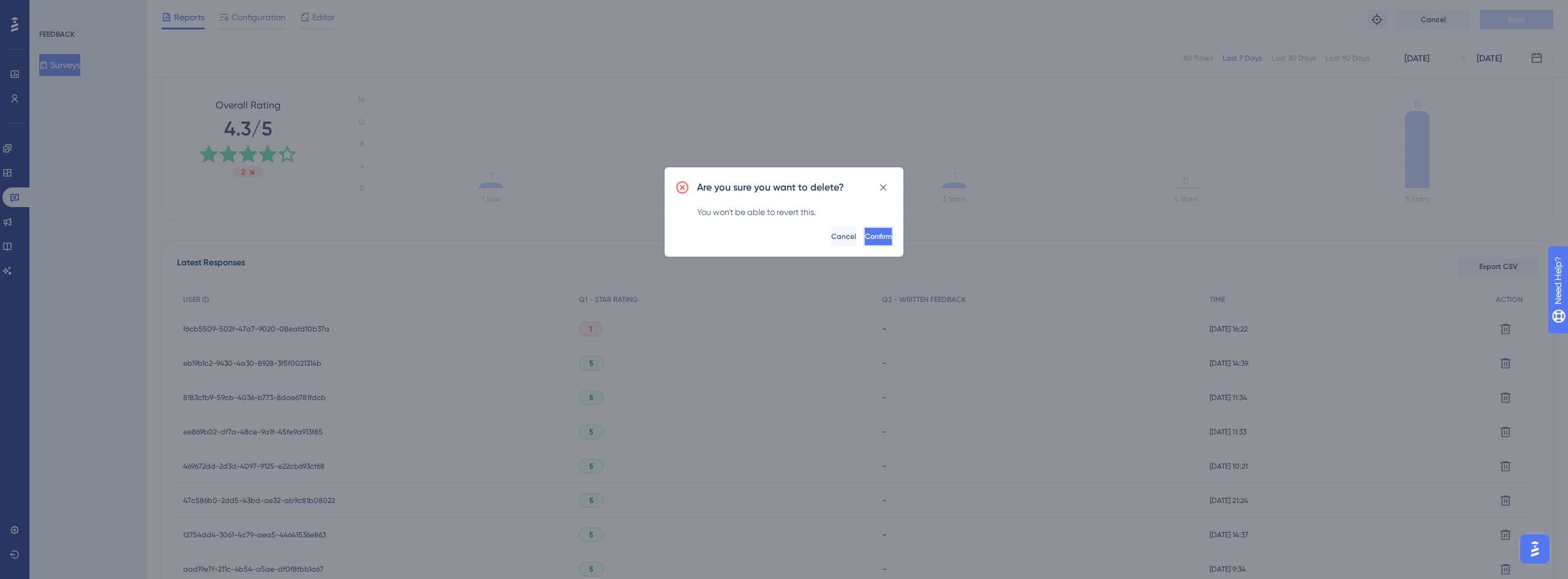
click at [867, 240] on span "Confirm" at bounding box center [878, 236] width 27 height 10
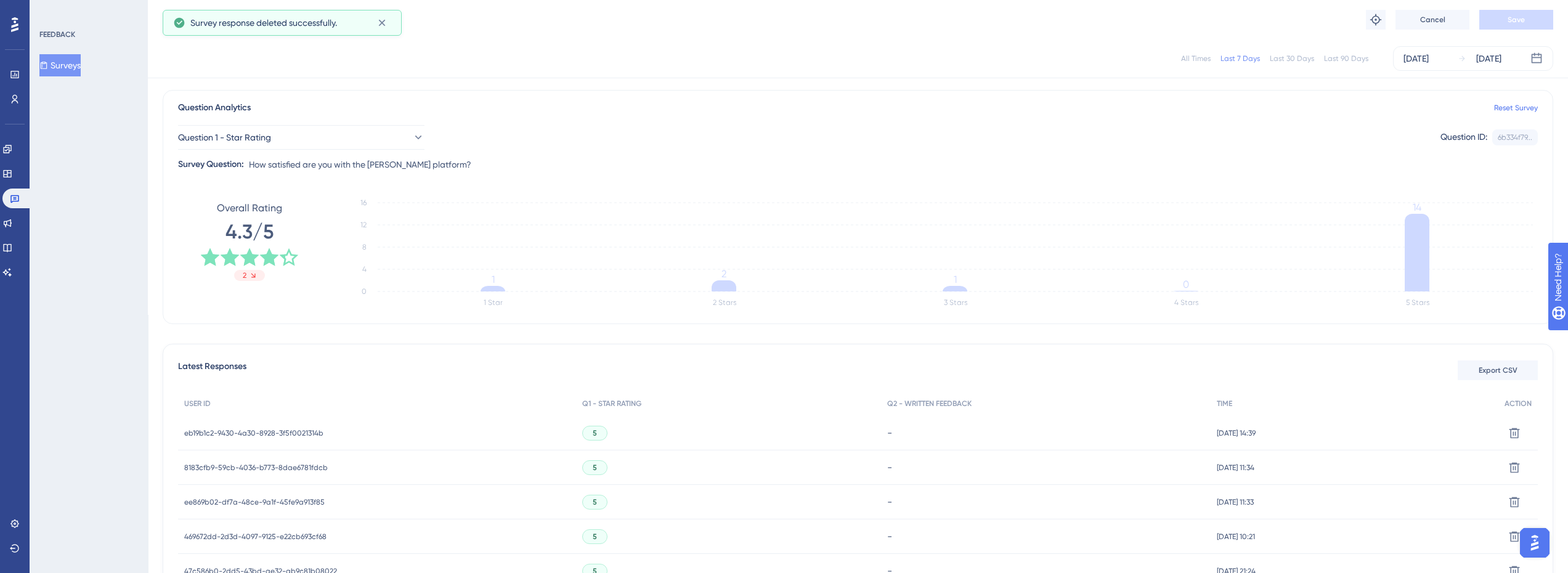
scroll to position [0, 0]
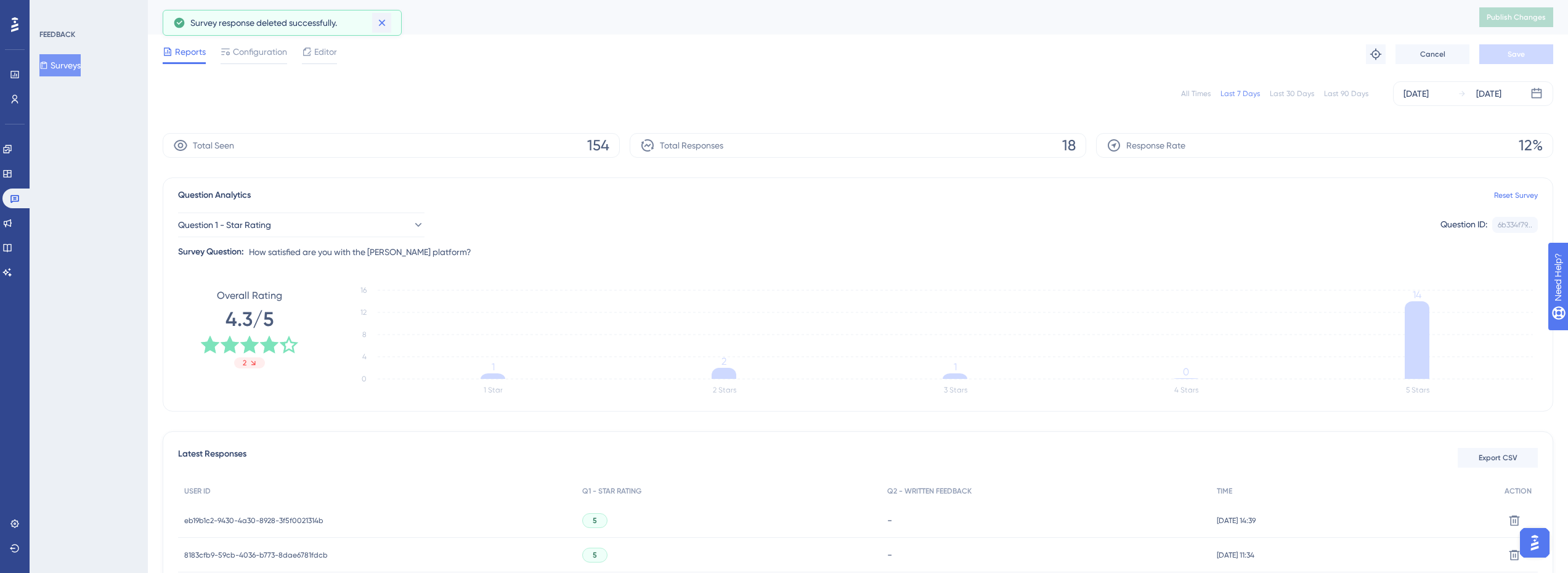
click at [379, 24] on icon at bounding box center [381, 23] width 12 height 12
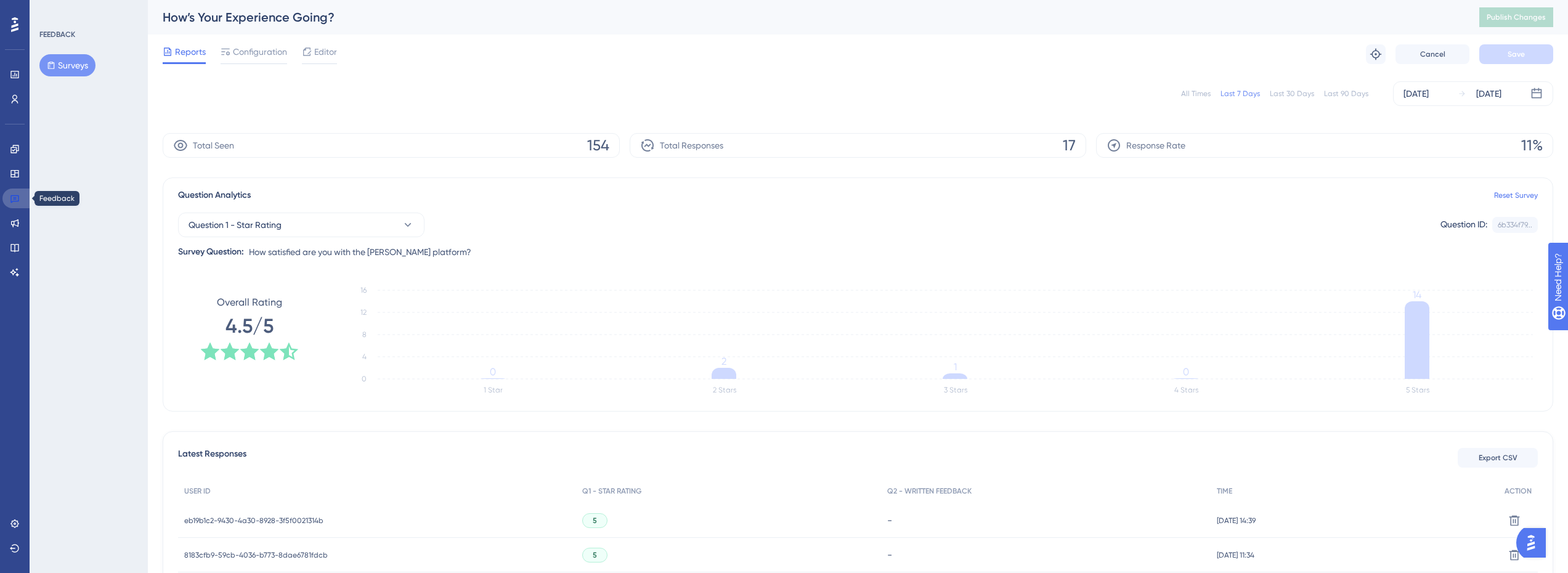
click at [17, 196] on icon at bounding box center [14, 199] width 8 height 8
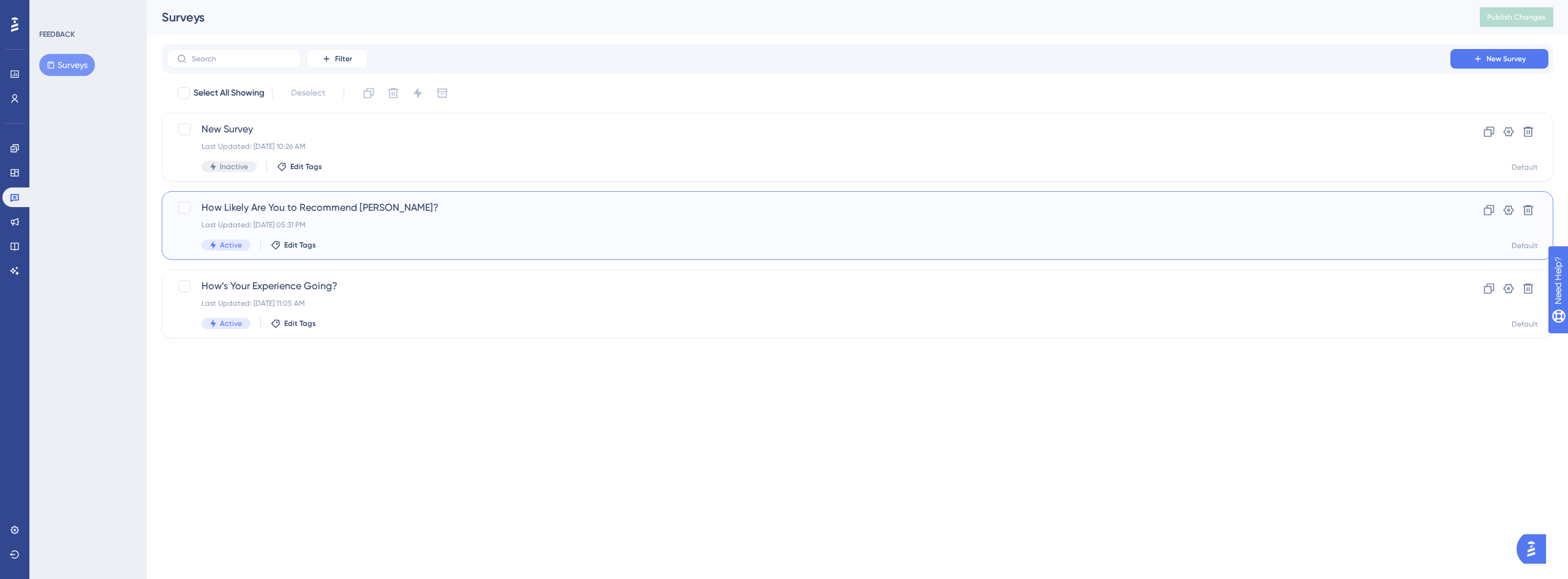
click at [313, 209] on span "How Likely Are You to Recommend [PERSON_NAME]?" at bounding box center [808, 207] width 1214 height 15
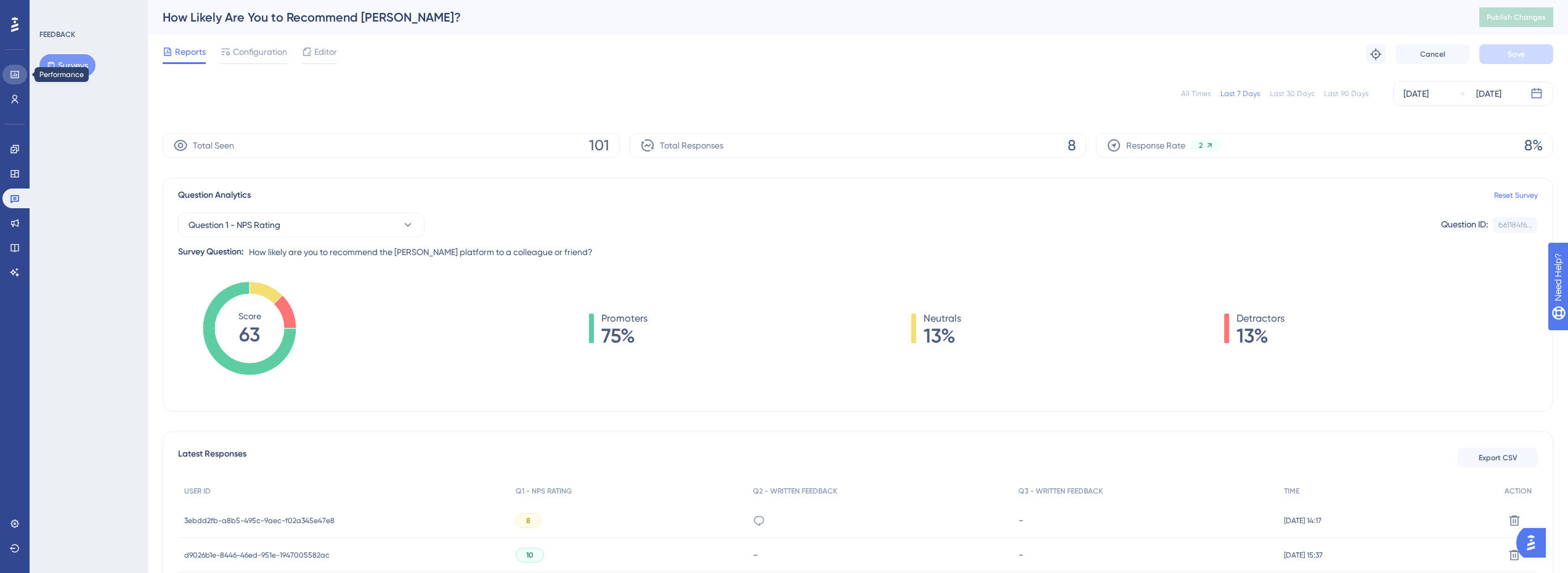
click at [18, 69] on link at bounding box center [15, 74] width 25 height 20
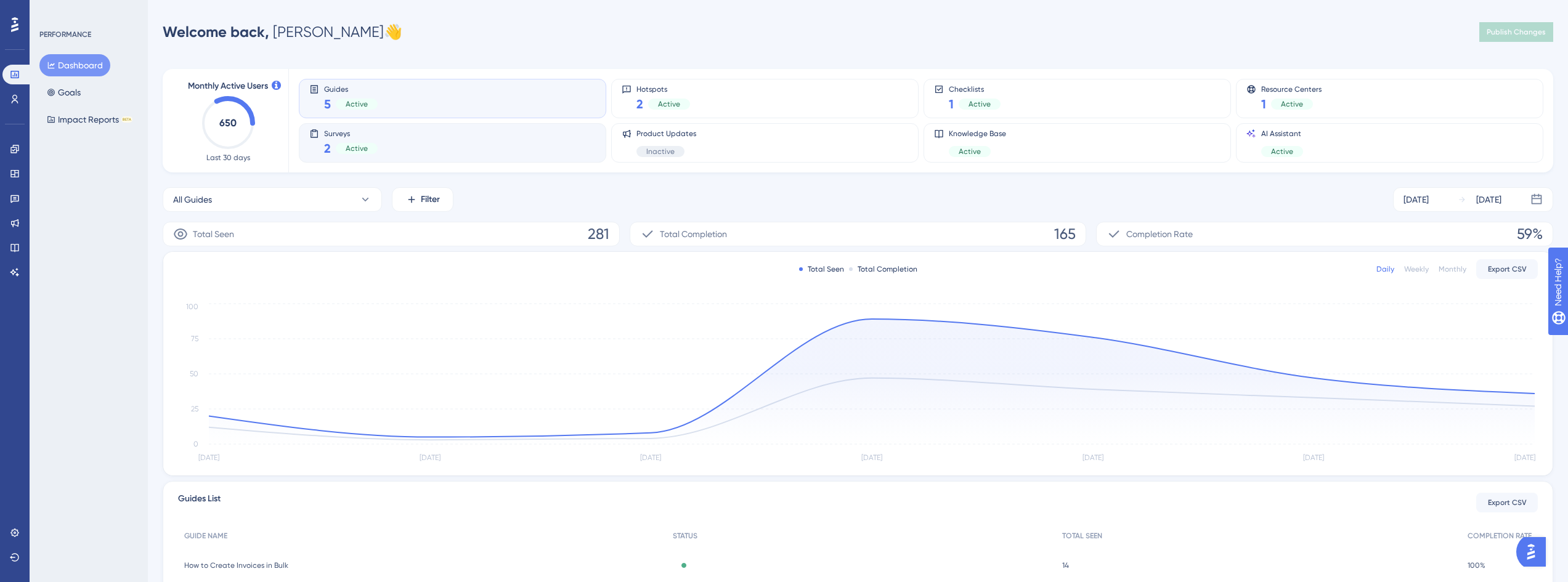
click at [456, 142] on div "Surveys 2 Active" at bounding box center [452, 143] width 286 height 29
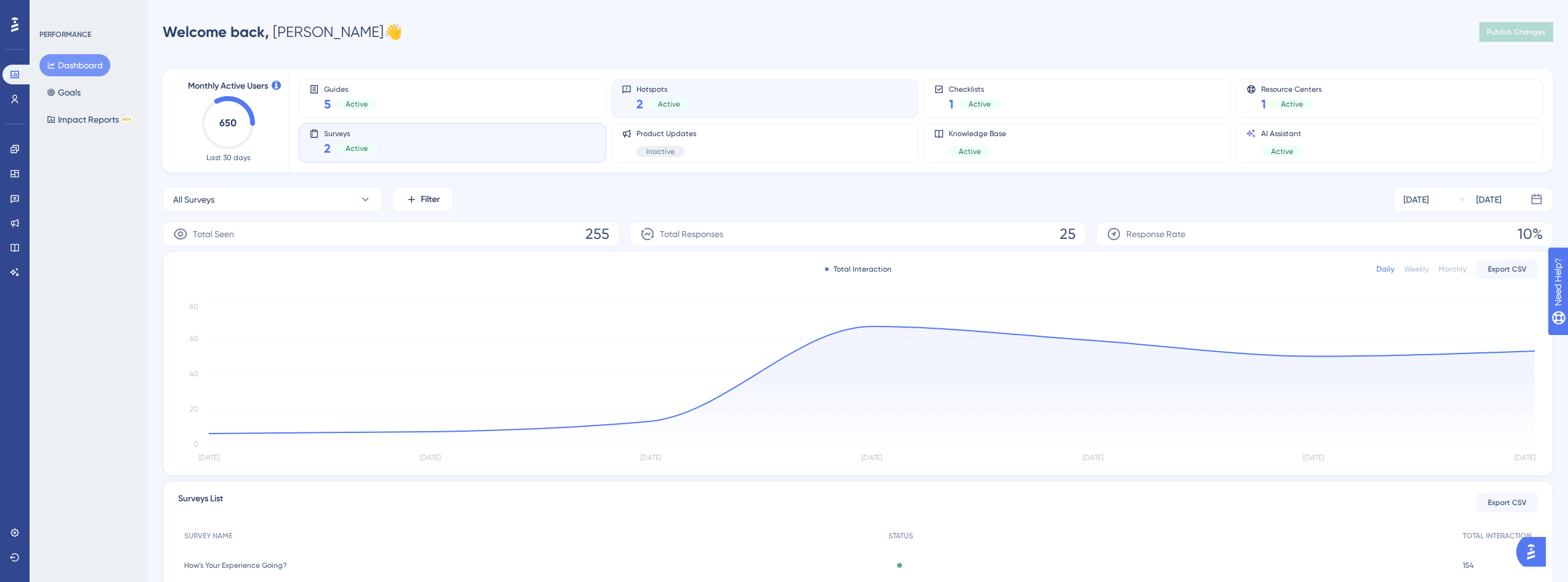
click at [730, 98] on div "Hotspots 2 Active" at bounding box center [765, 99] width 286 height 29
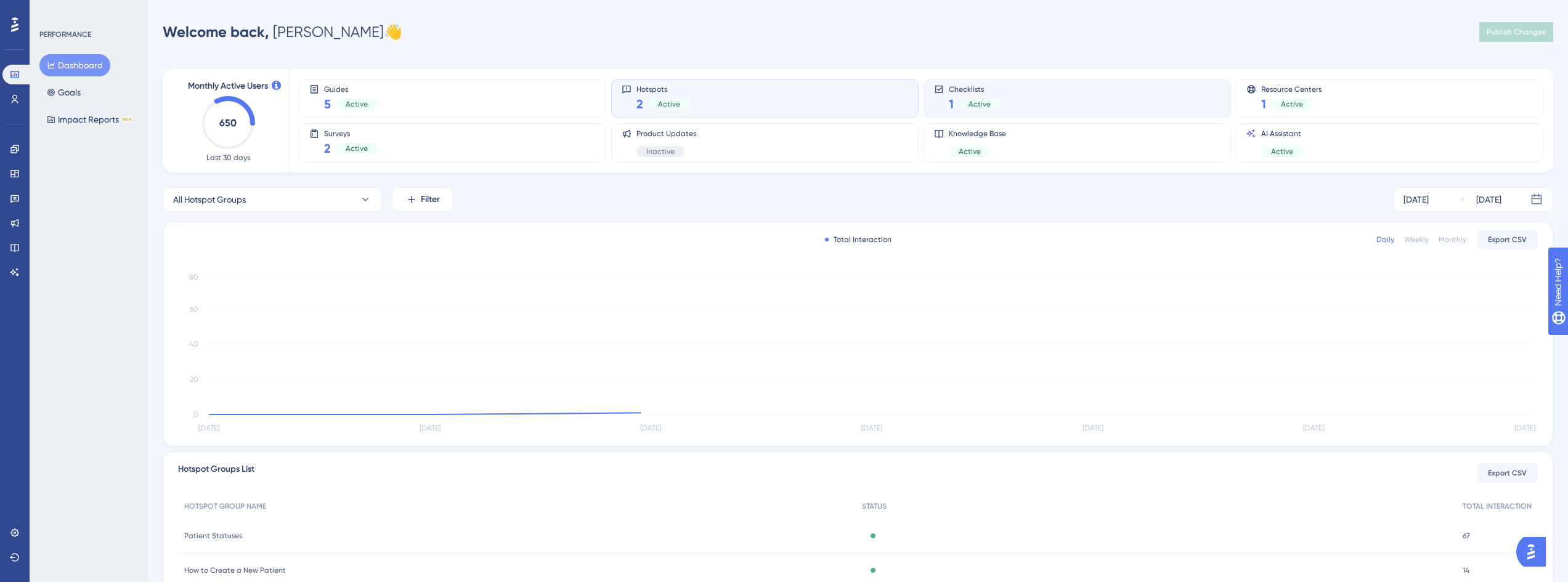
click at [1105, 98] on div "Checklists 1 Active" at bounding box center [1077, 99] width 286 height 29
